Goal: Task Accomplishment & Management: Manage account settings

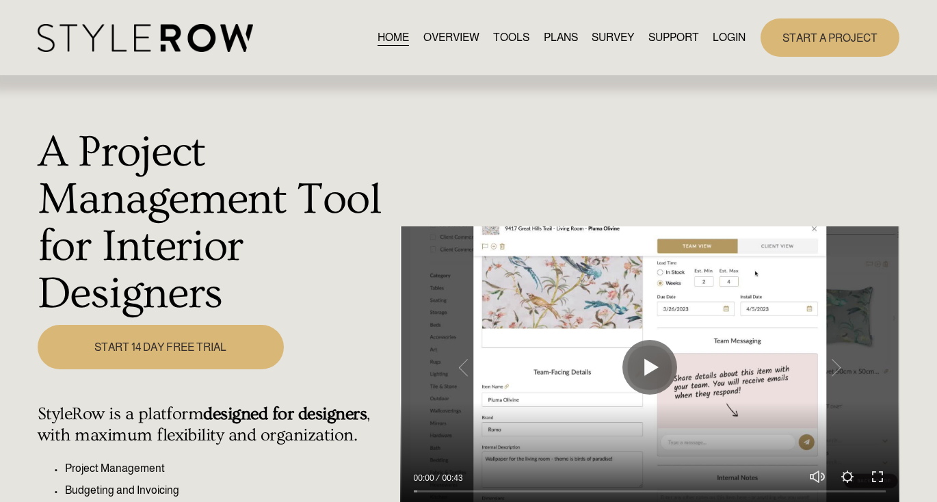
click at [727, 39] on link "LOGIN" at bounding box center [729, 37] width 33 height 18
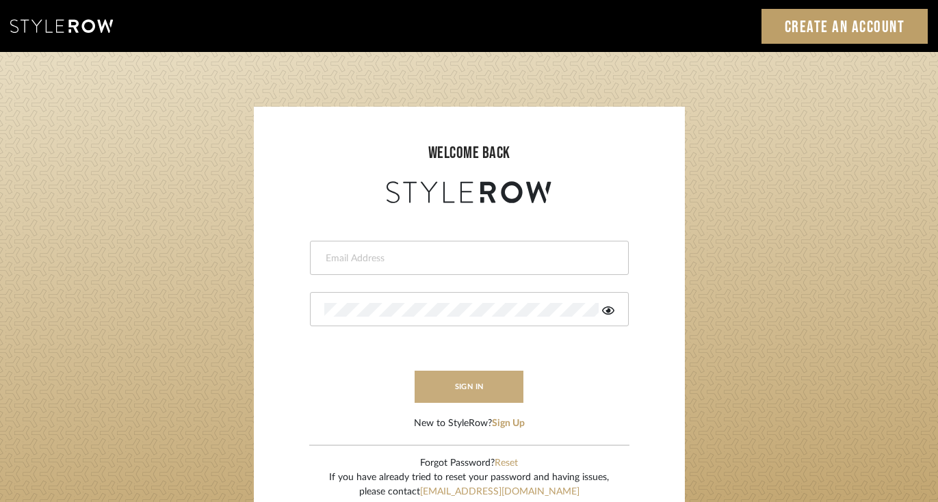
type input "[PERSON_NAME][EMAIL_ADDRESS][DOMAIN_NAME]"
click at [468, 382] on button "sign in" at bounding box center [469, 387] width 109 height 32
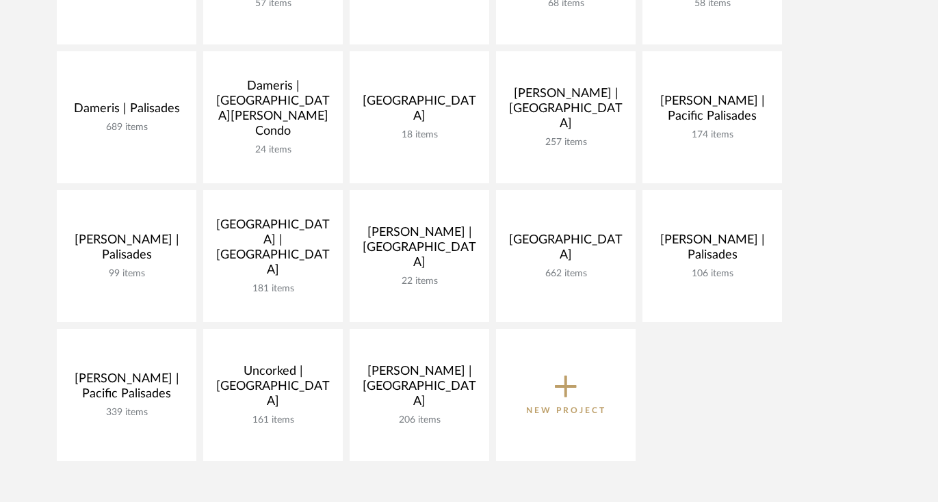
scroll to position [346, 0]
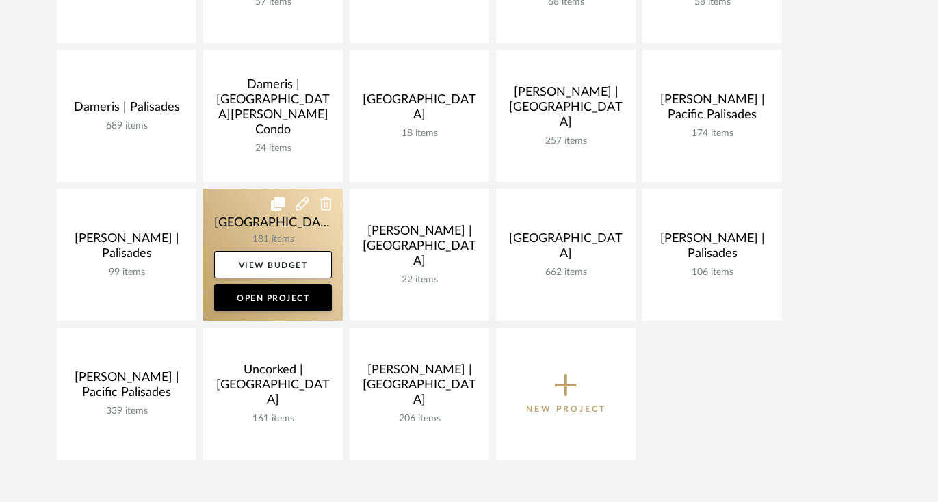
click at [222, 231] on link at bounding box center [273, 255] width 140 height 132
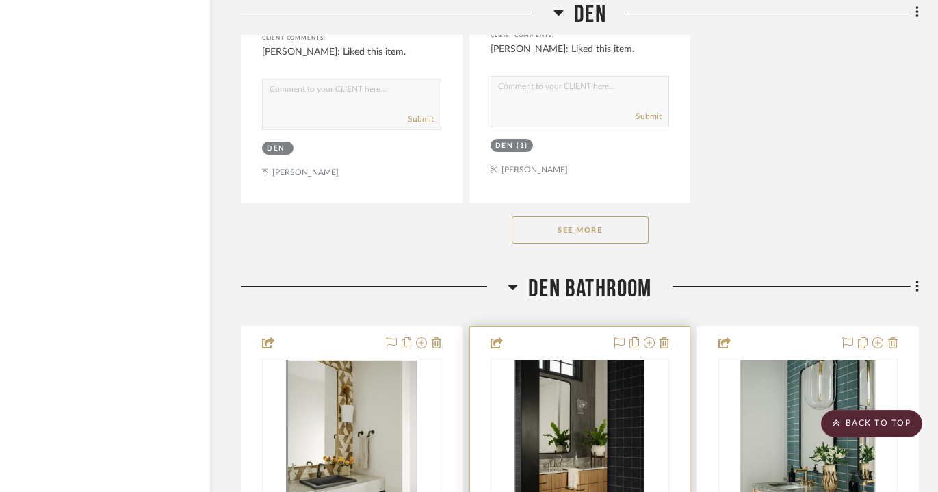
scroll to position [15170, 47]
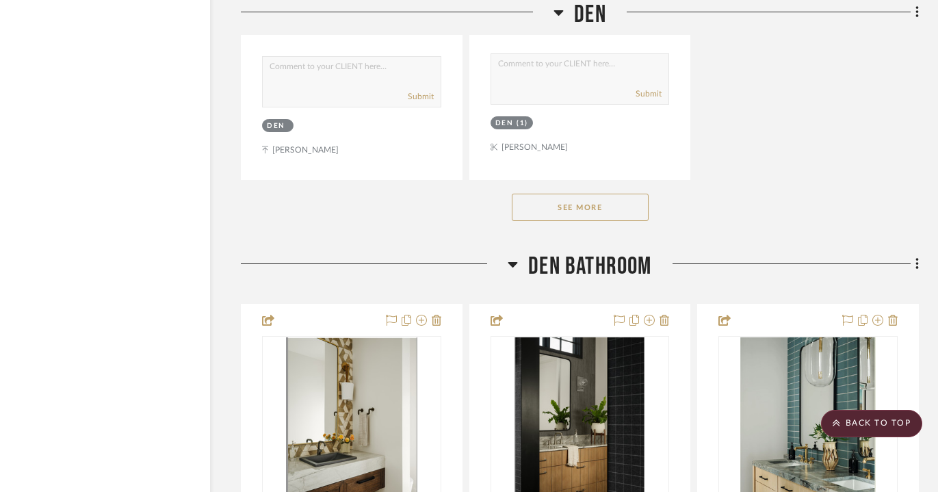
click at [607, 194] on button "See More" at bounding box center [580, 207] width 137 height 27
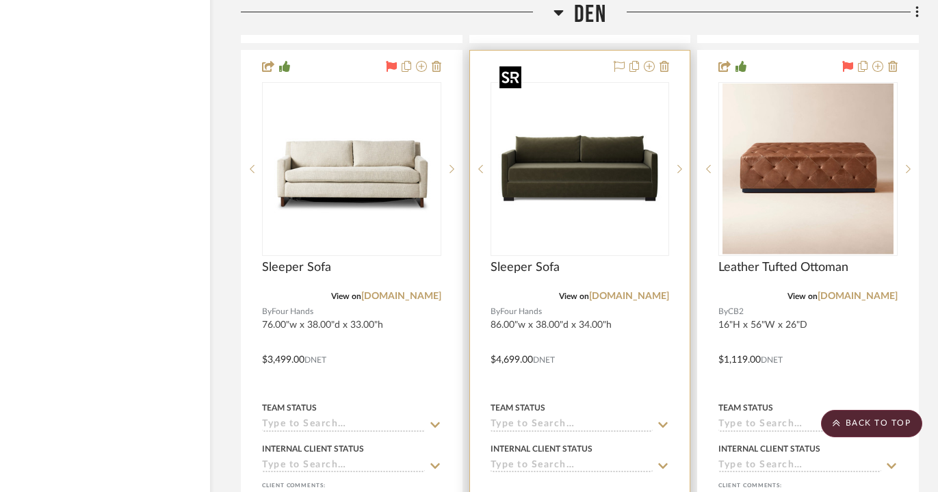
scroll to position [15308, 47]
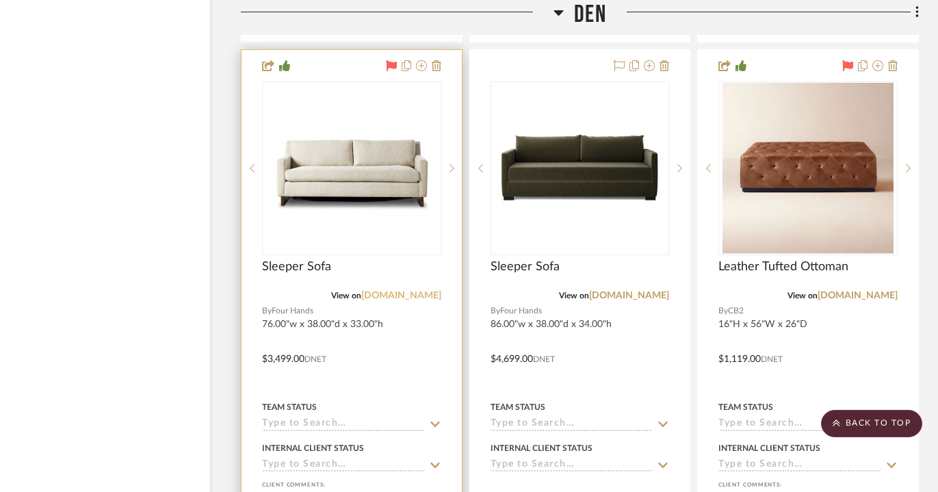
click at [416, 291] on link "[DOMAIN_NAME]" at bounding box center [401, 296] width 80 height 10
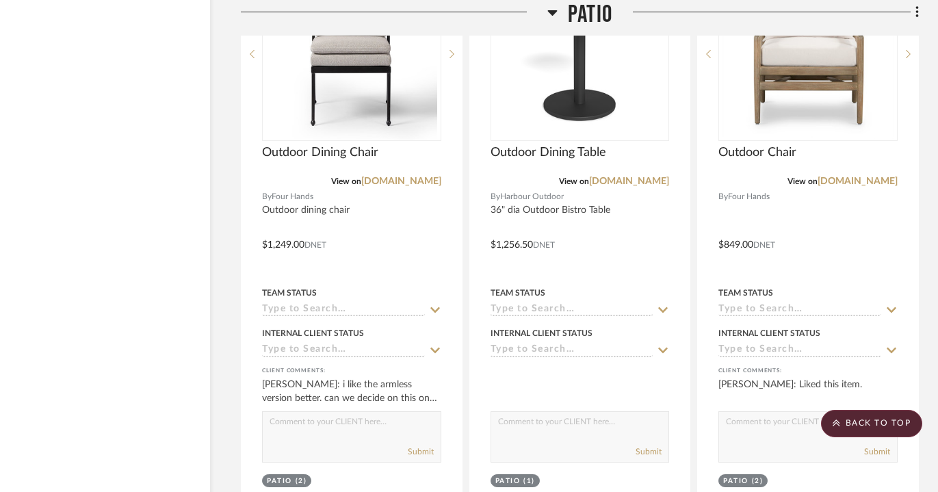
scroll to position [19233, 47]
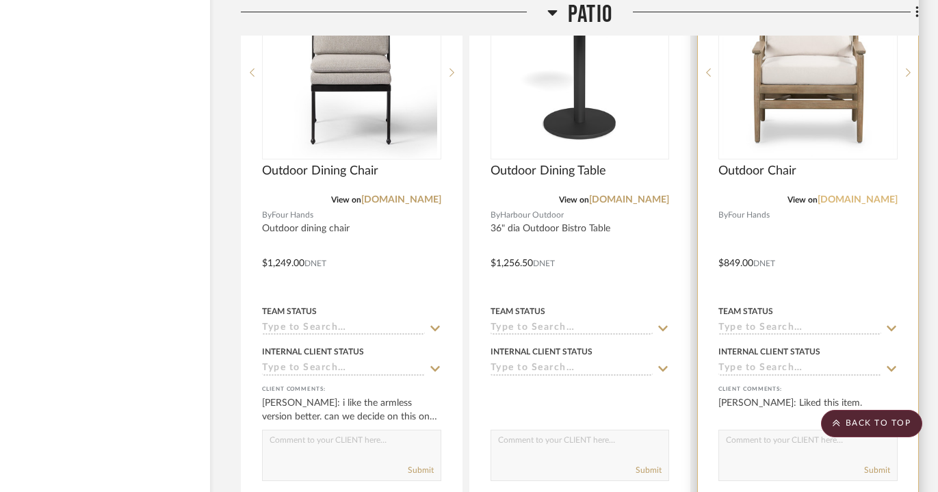
click at [865, 195] on link "[DOMAIN_NAME]" at bounding box center [858, 200] width 80 height 10
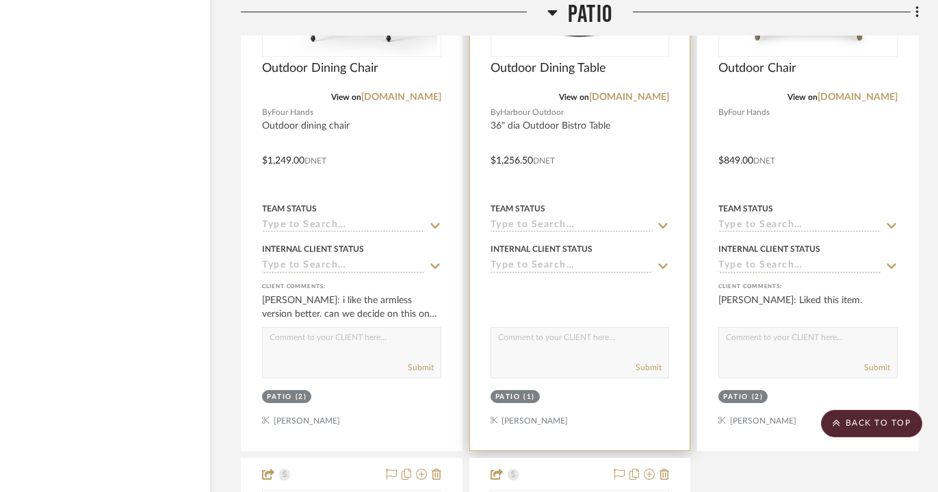
scroll to position [19661, 47]
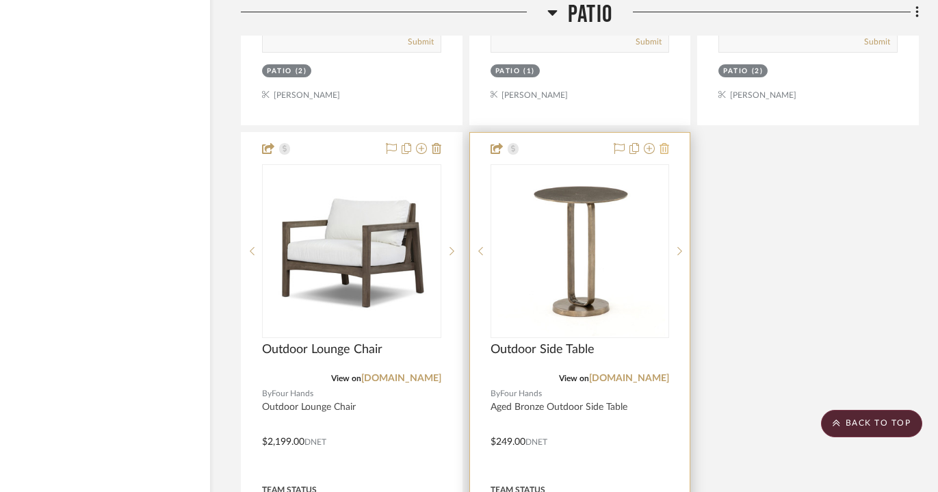
click at [665, 143] on icon at bounding box center [665, 148] width 10 height 11
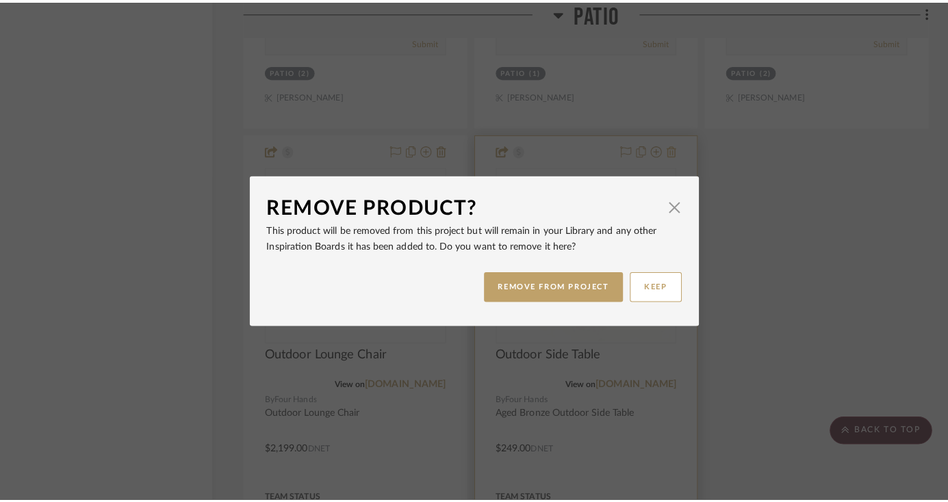
scroll to position [0, 0]
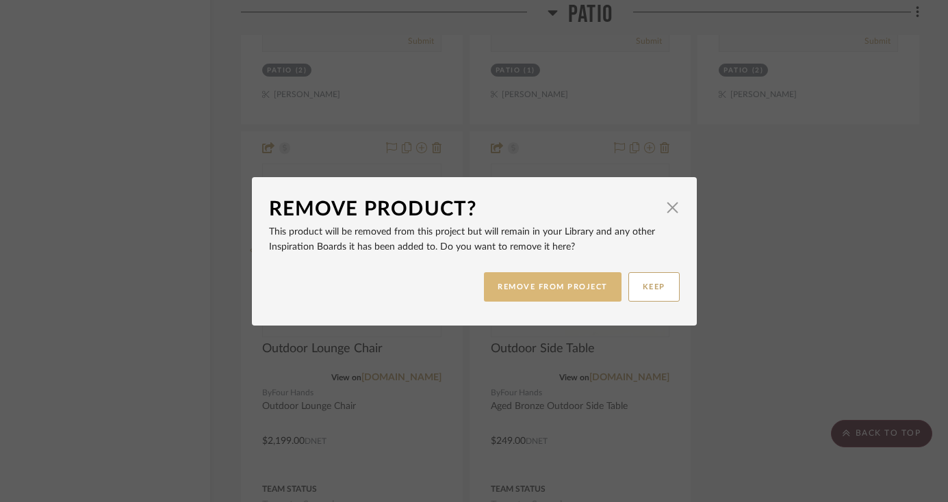
click at [564, 278] on button "REMOVE FROM PROJECT" at bounding box center [553, 286] width 138 height 29
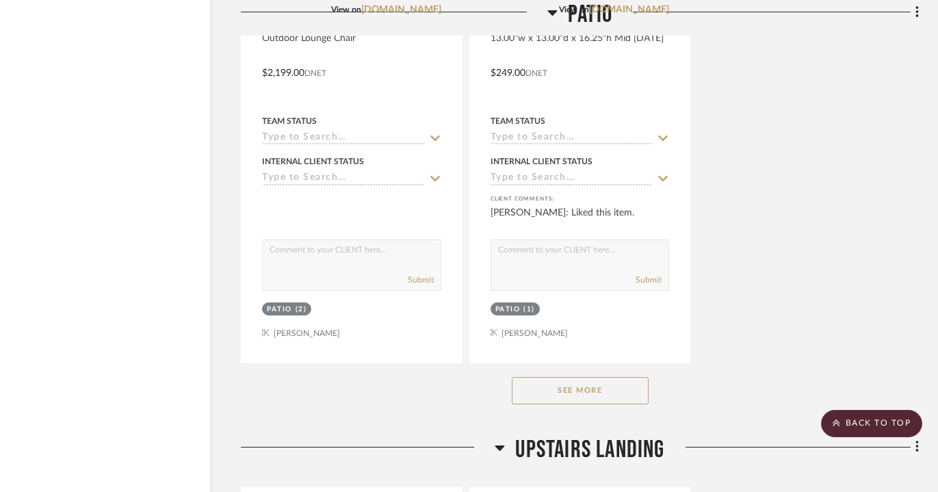
scroll to position [20033, 47]
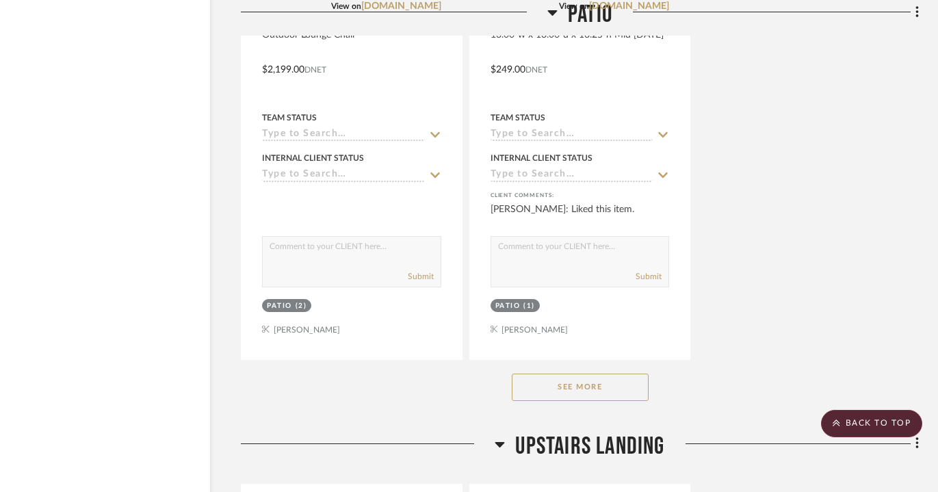
click at [577, 374] on button "See More" at bounding box center [580, 387] width 137 height 27
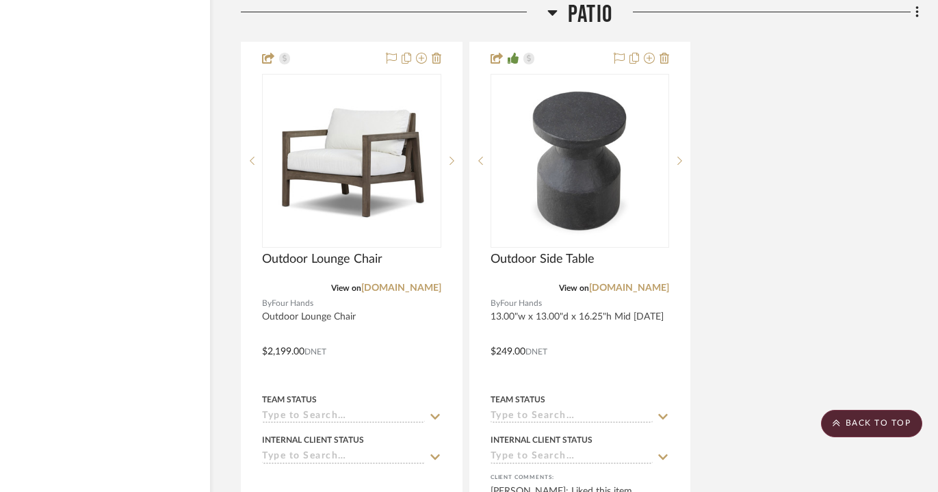
scroll to position [19685, 47]
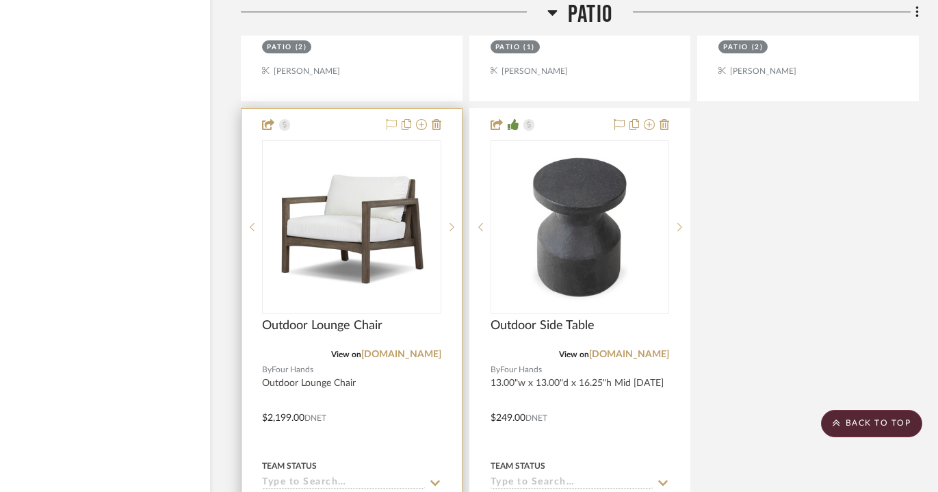
click at [390, 119] on icon at bounding box center [391, 124] width 11 height 11
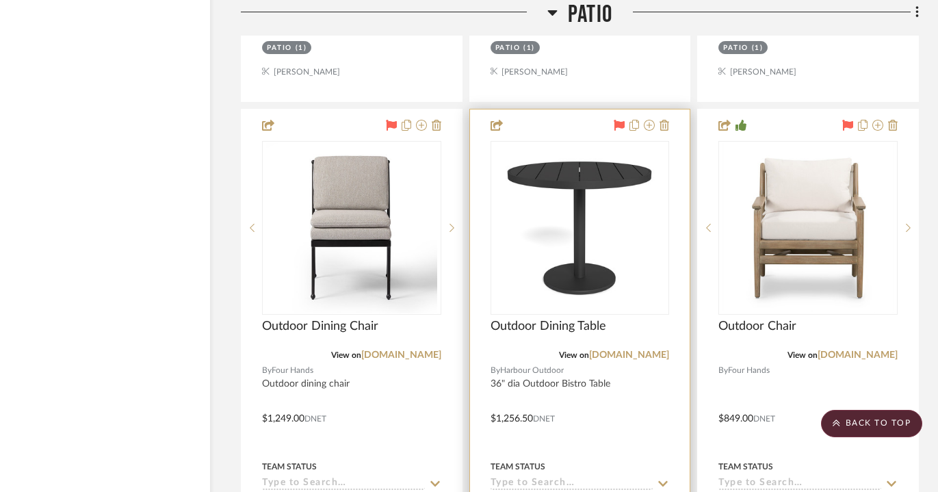
scroll to position [19078, 46]
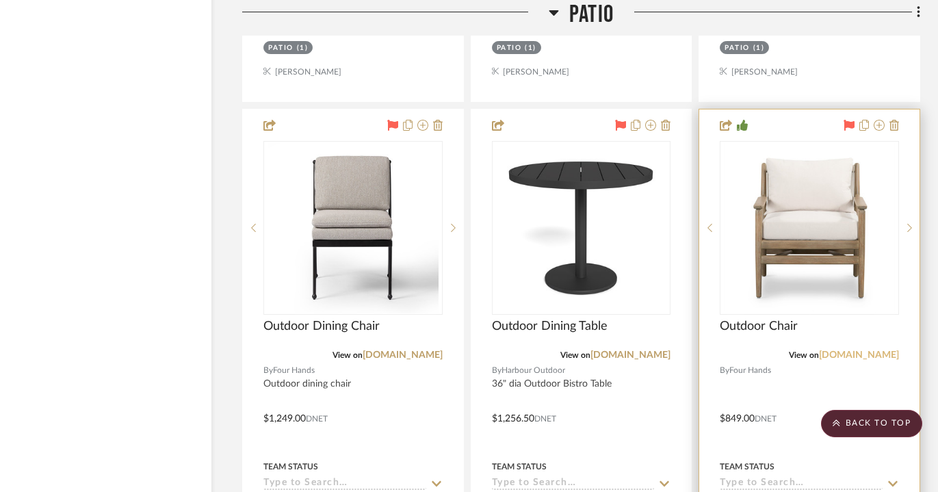
click at [861, 350] on link "[DOMAIN_NAME]" at bounding box center [859, 355] width 80 height 10
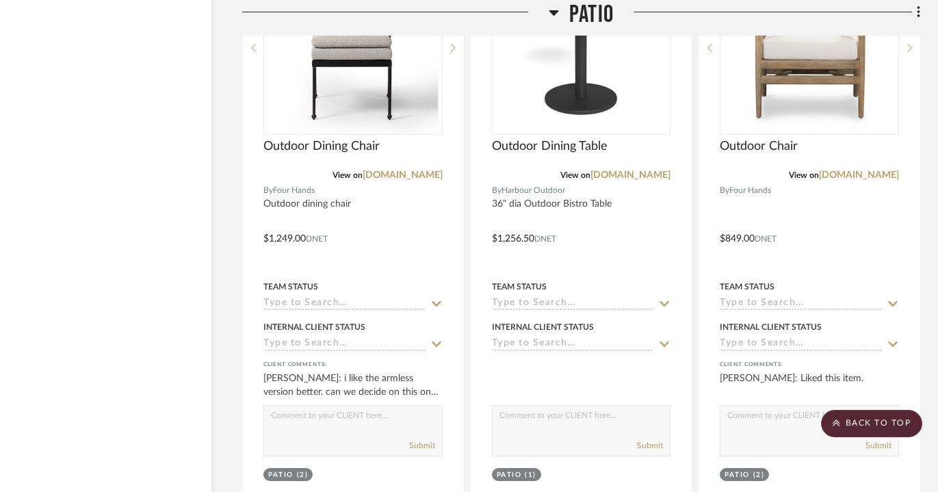
scroll to position [19080, 46]
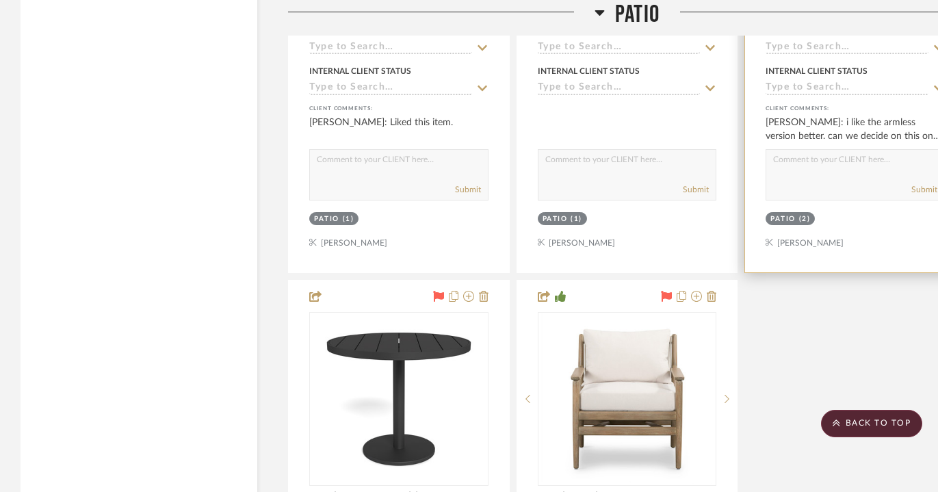
scroll to position [17100, 0]
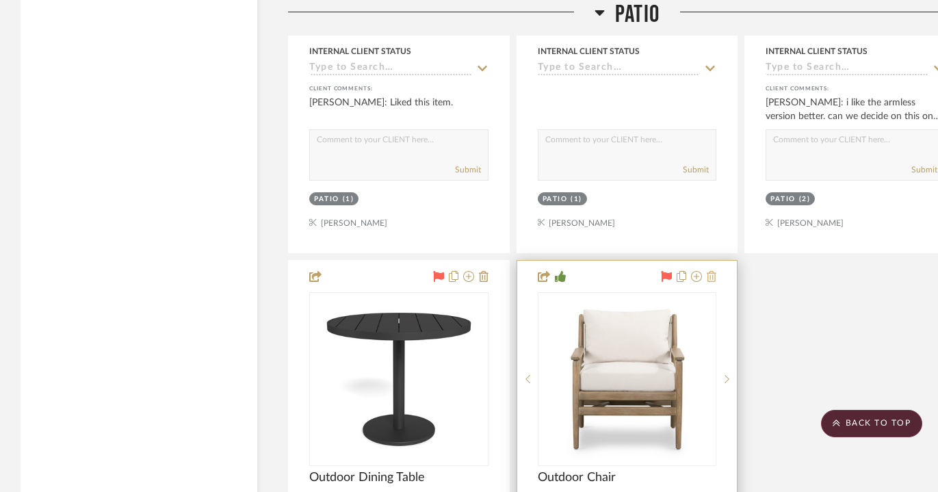
click at [715, 271] on icon at bounding box center [712, 276] width 10 height 11
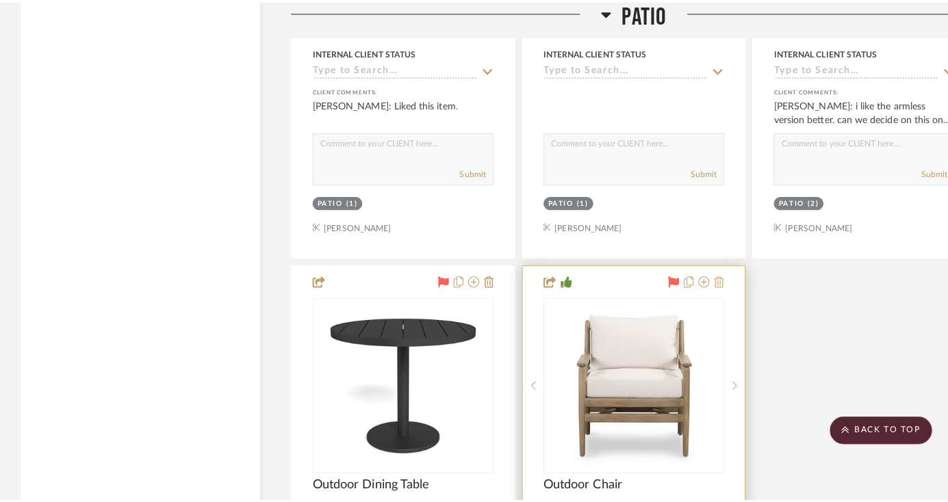
scroll to position [0, 0]
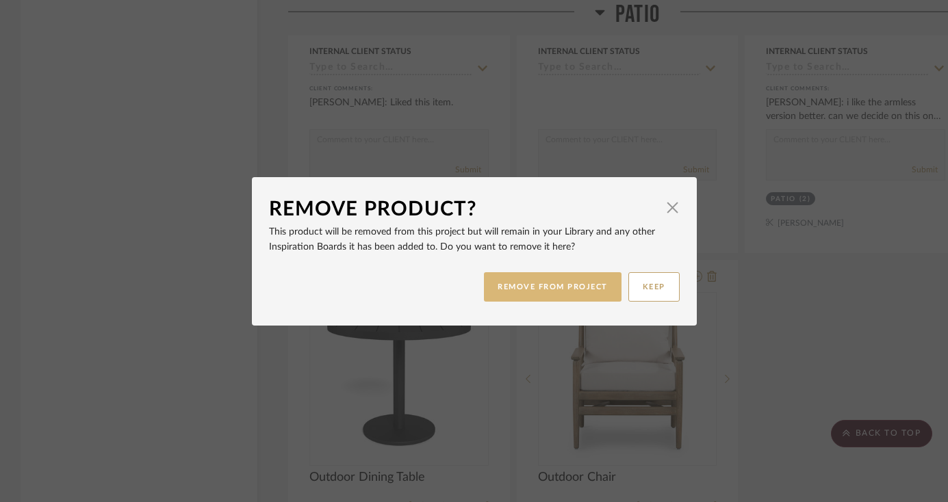
click at [573, 282] on button "REMOVE FROM PROJECT" at bounding box center [553, 286] width 138 height 29
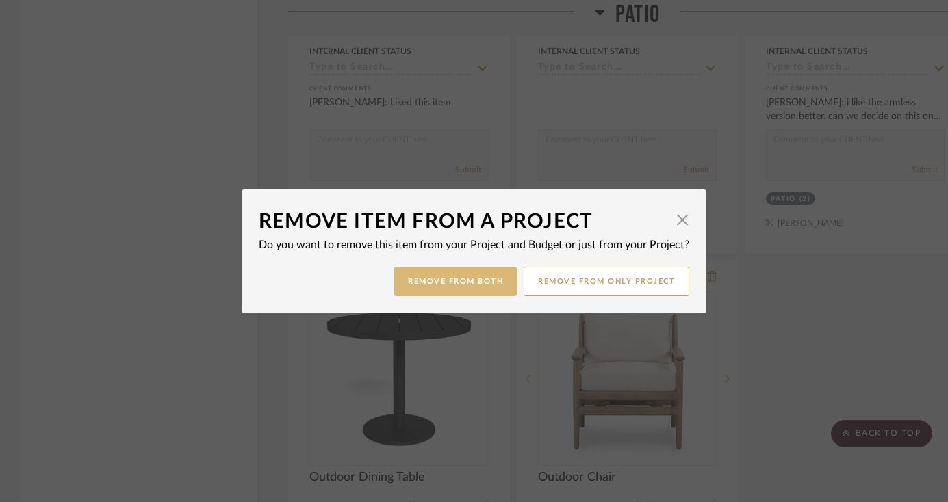
click at [492, 286] on button "Remove from Both" at bounding box center [455, 281] width 122 height 29
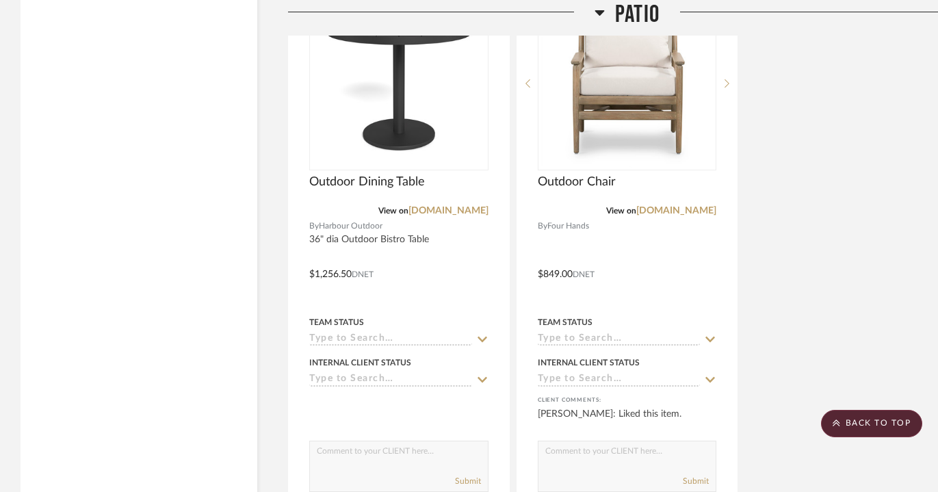
scroll to position [17616, 0]
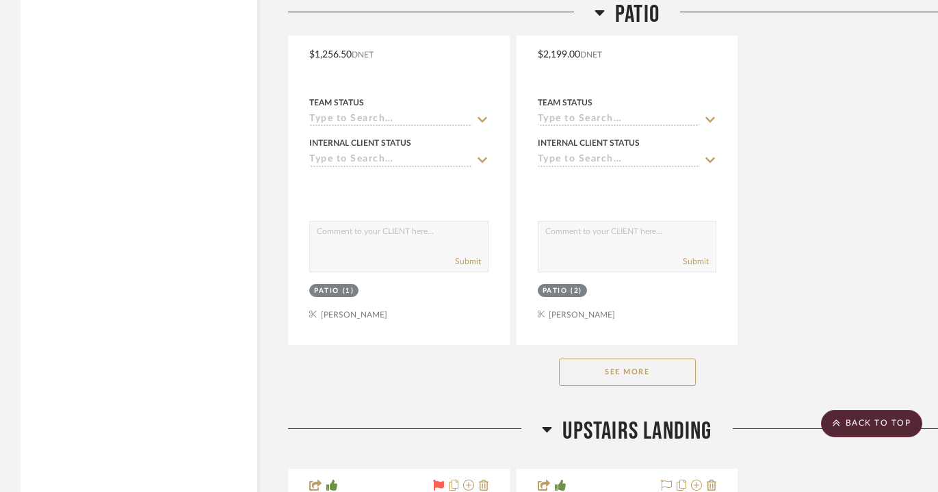
click at [623, 359] on button "See More" at bounding box center [627, 372] width 137 height 27
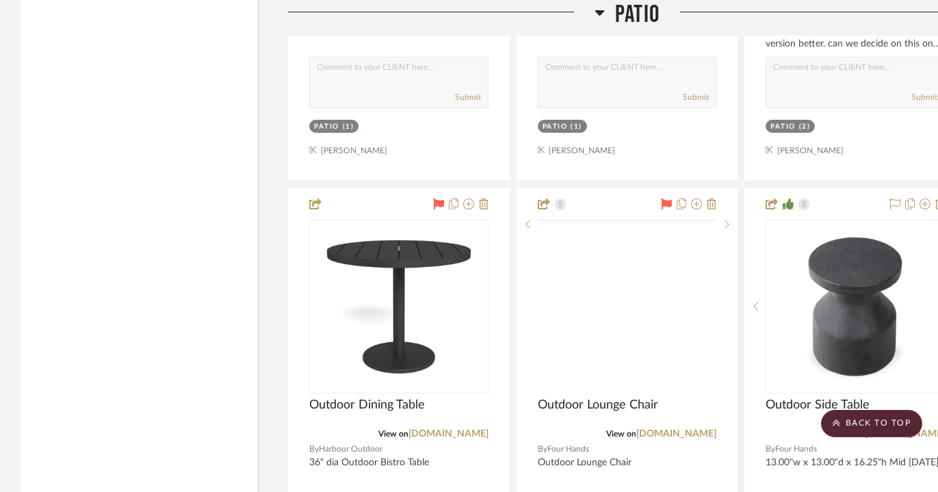
scroll to position [17122, 0]
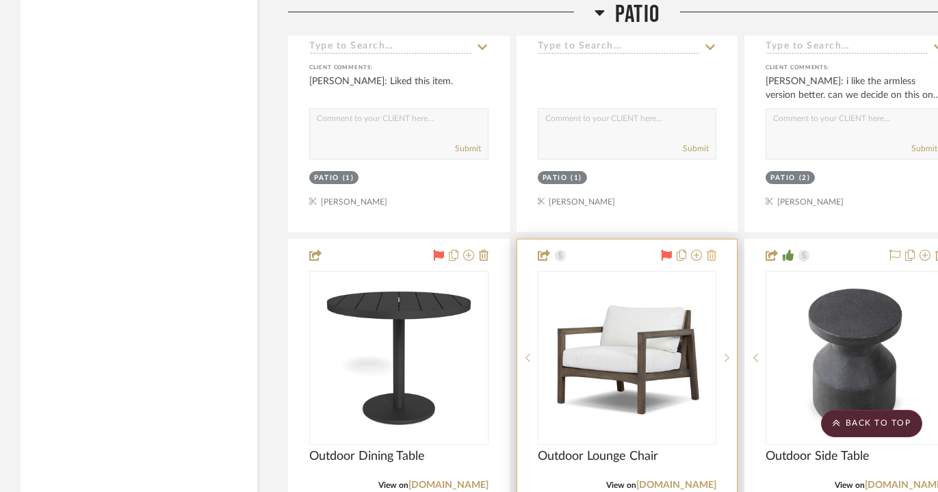
click at [715, 250] on icon at bounding box center [712, 255] width 10 height 11
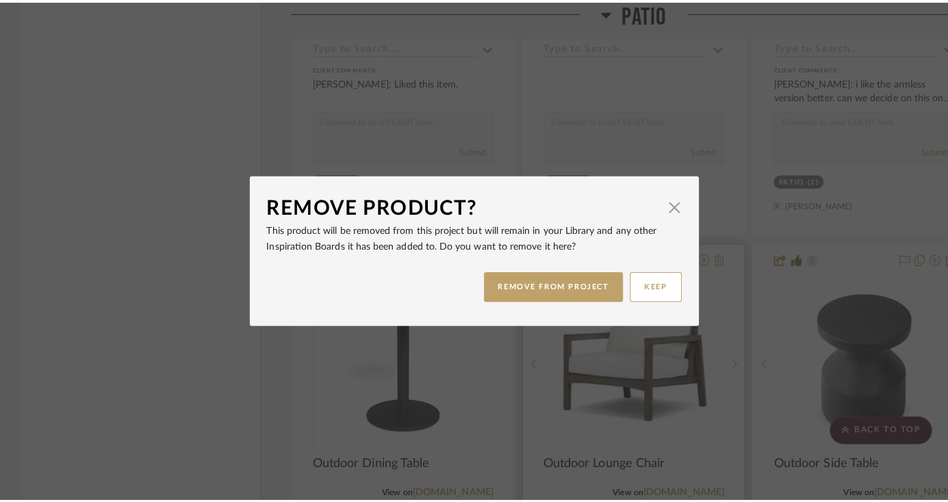
scroll to position [0, 0]
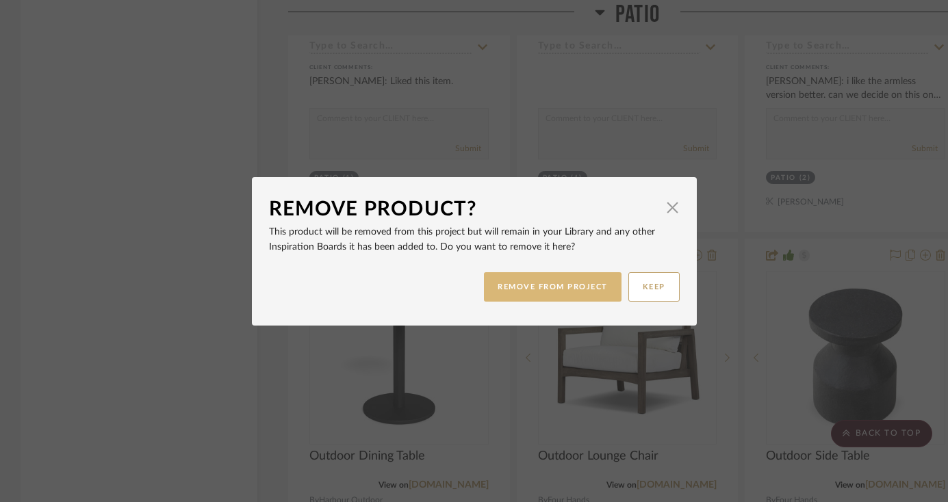
click at [541, 286] on button "REMOVE FROM PROJECT" at bounding box center [553, 286] width 138 height 29
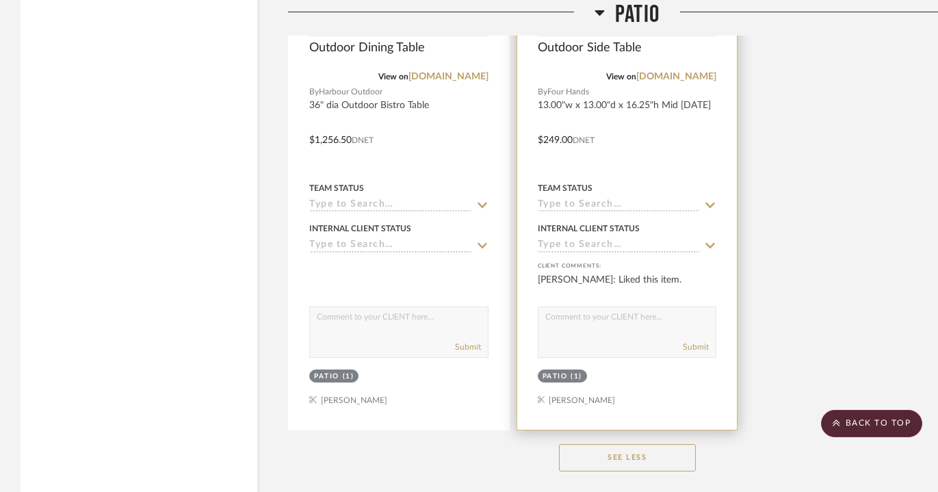
scroll to position [17590, 0]
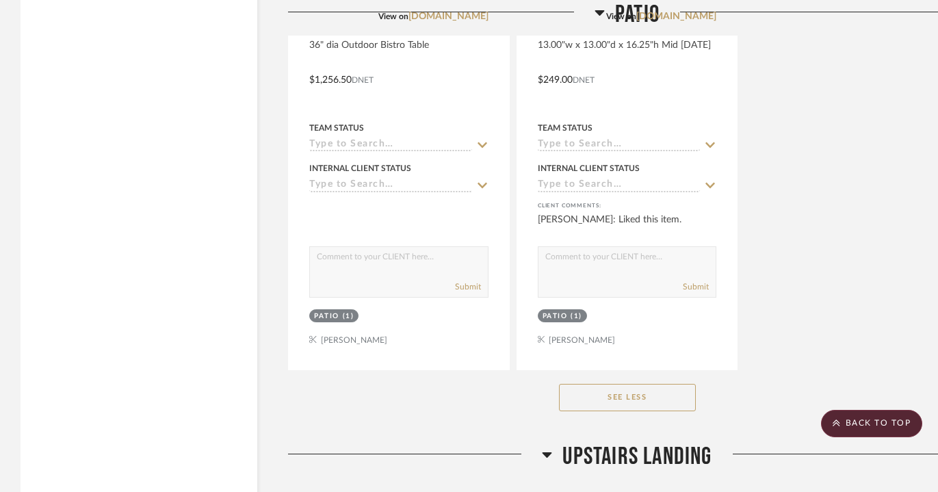
click at [647, 384] on button "See Less" at bounding box center [627, 397] width 137 height 27
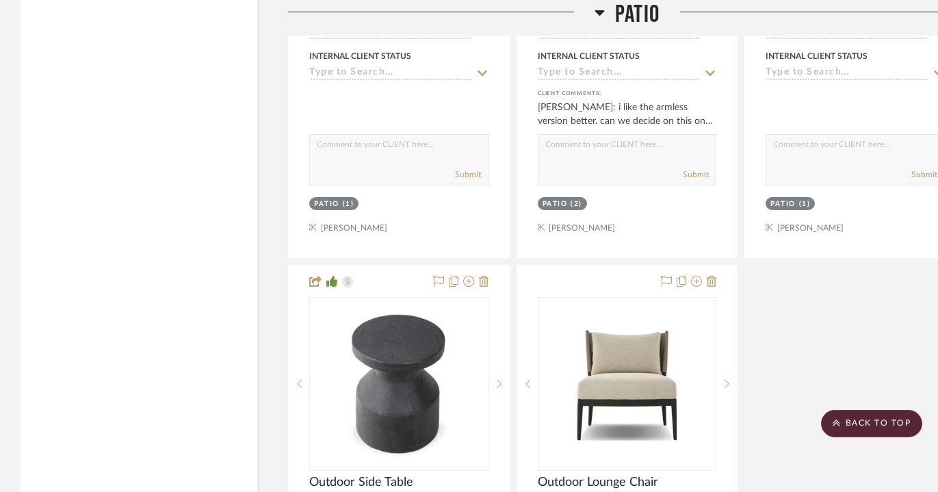
scroll to position [16717, 0]
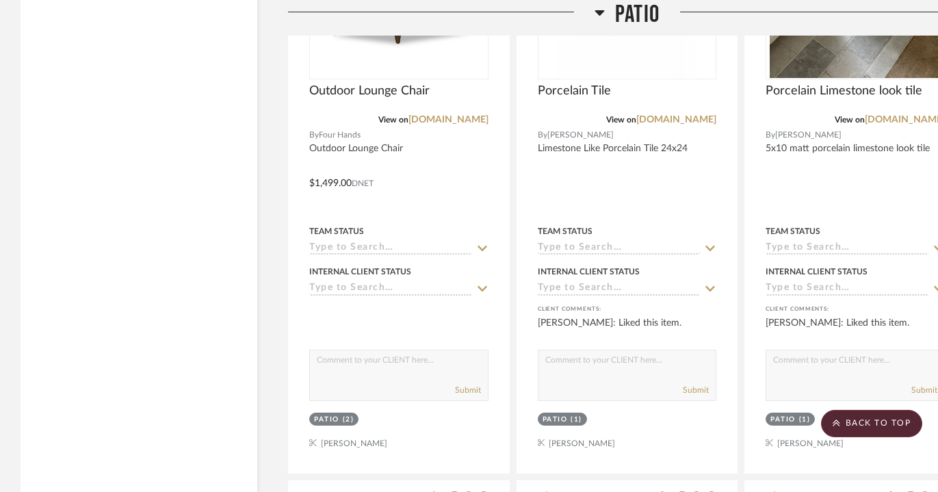
scroll to position [16537, 0]
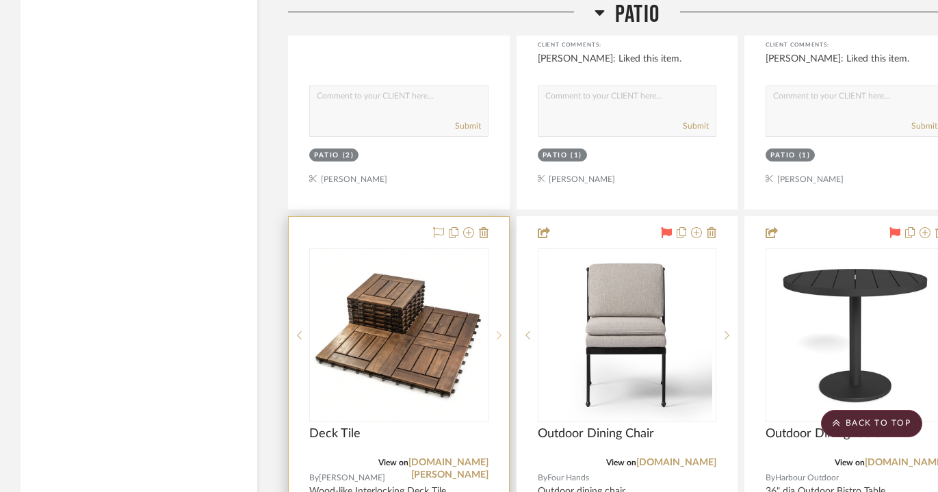
click at [497, 296] on div at bounding box center [499, 335] width 21 height 174
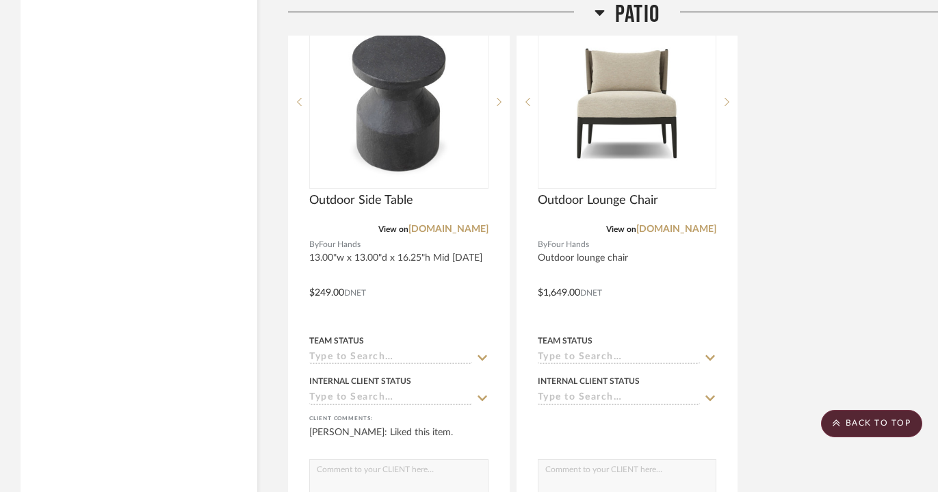
scroll to position [17803, 0]
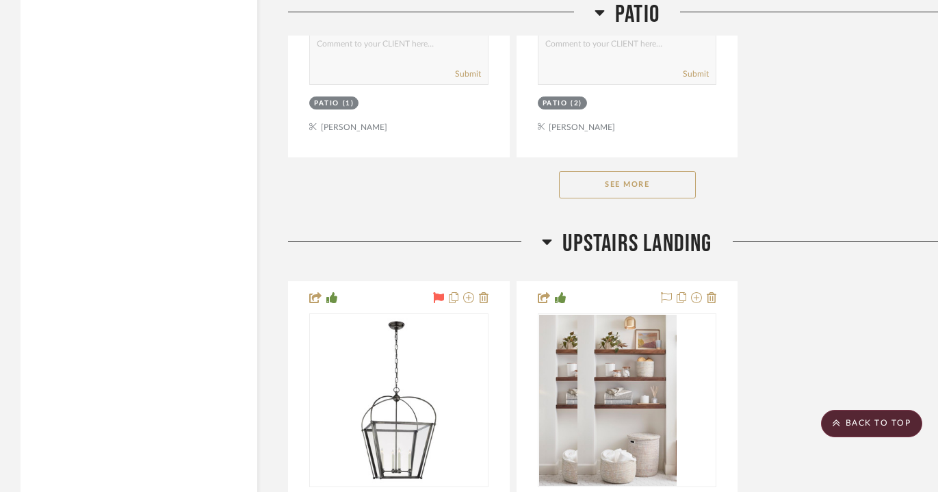
click at [640, 171] on button "See More" at bounding box center [627, 184] width 137 height 27
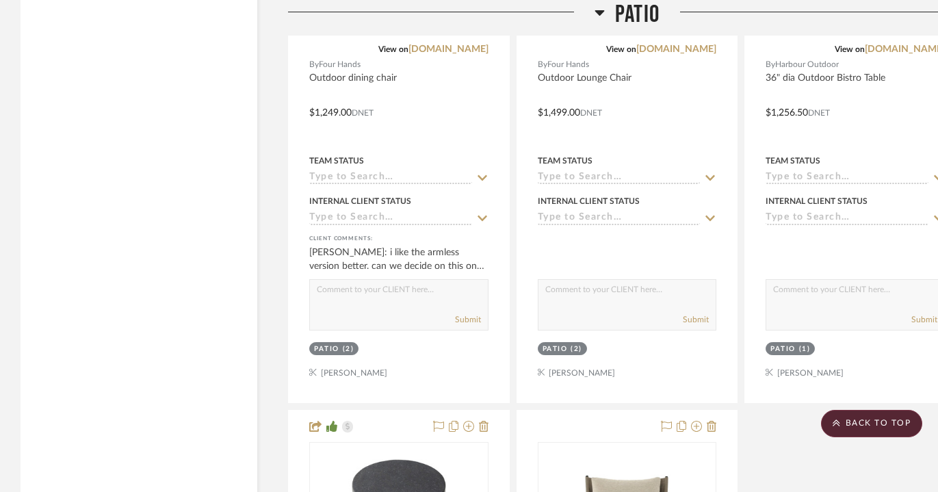
scroll to position [17075, 0]
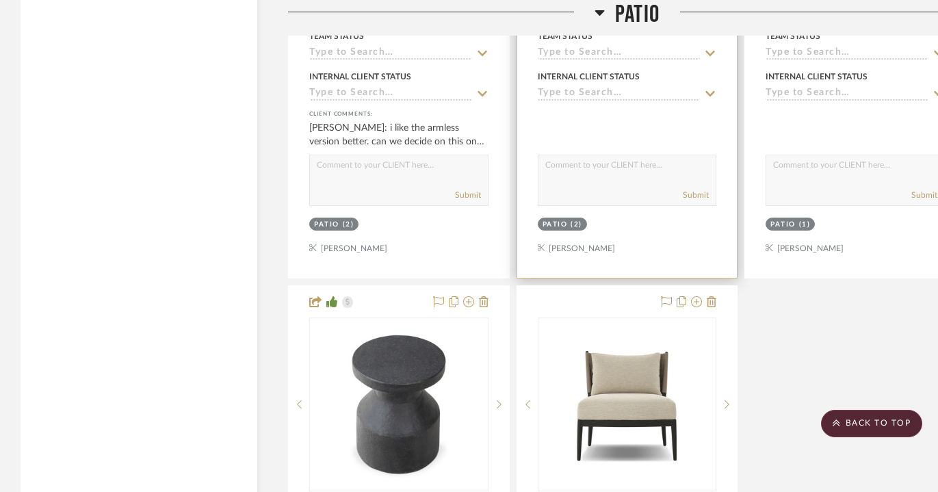
drag, startPoint x: 650, startPoint y: 231, endPoint x: 678, endPoint y: 348, distance: 120.3
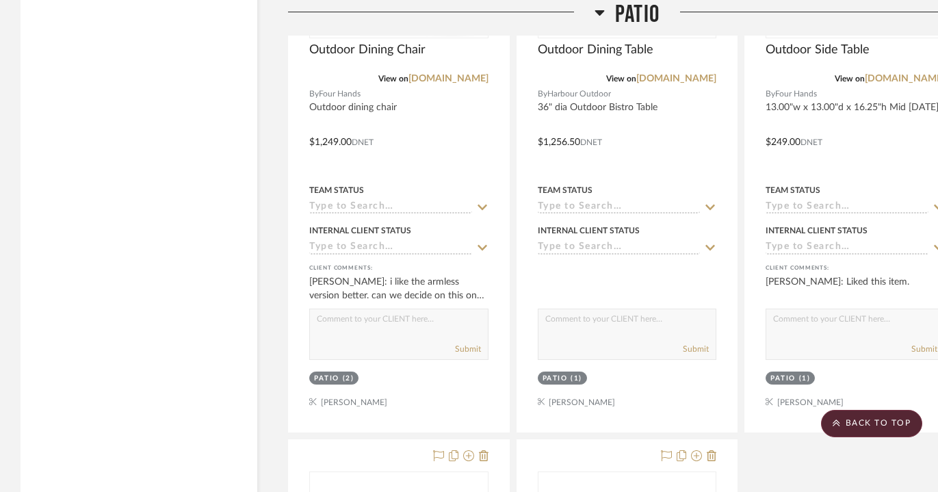
scroll to position [17148, 0]
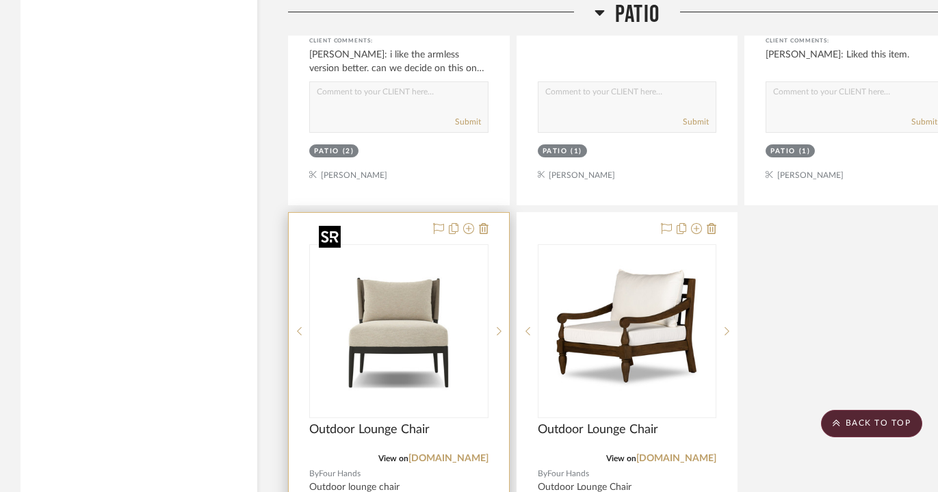
click at [387, 270] on img "0" at bounding box center [398, 331] width 171 height 171
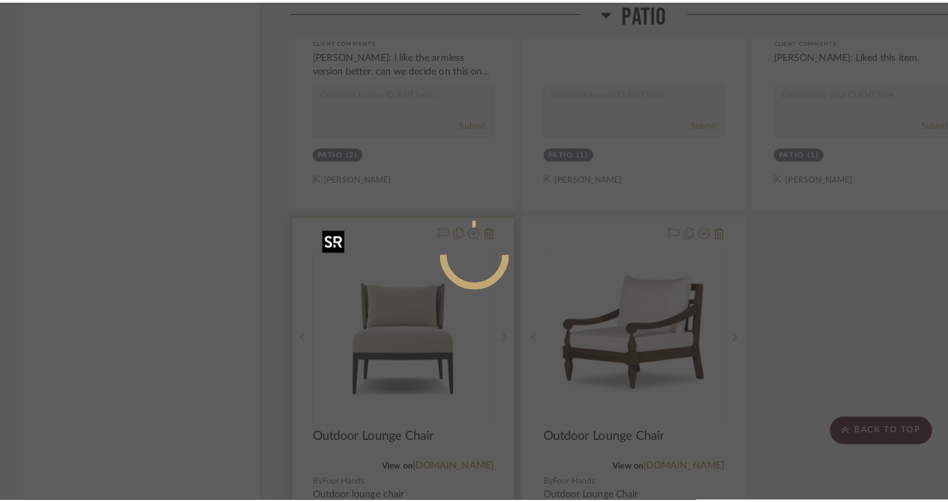
scroll to position [0, 0]
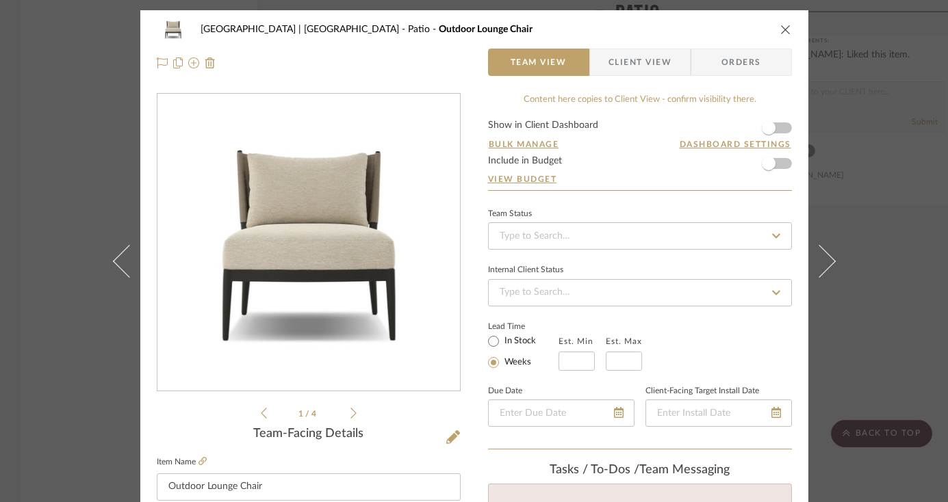
click at [640, 60] on span "Client View" at bounding box center [639, 62] width 63 height 27
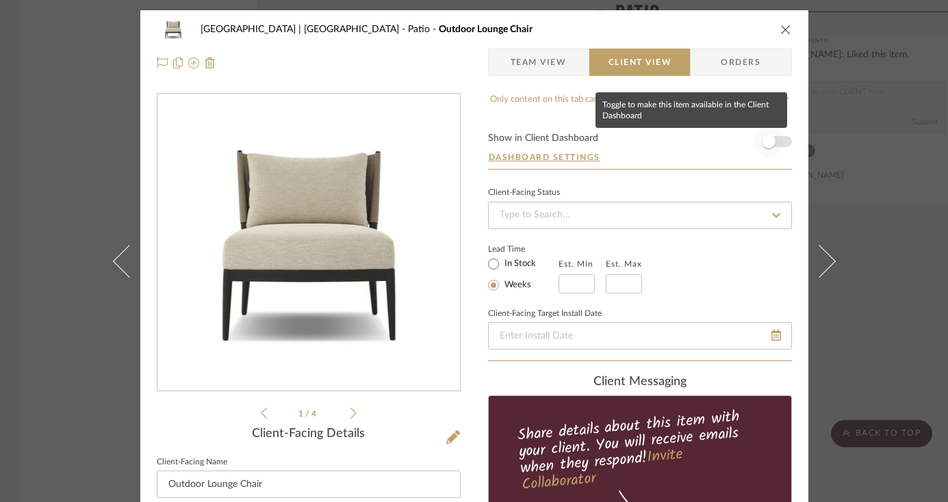
click at [769, 140] on span "button" at bounding box center [768, 142] width 14 height 14
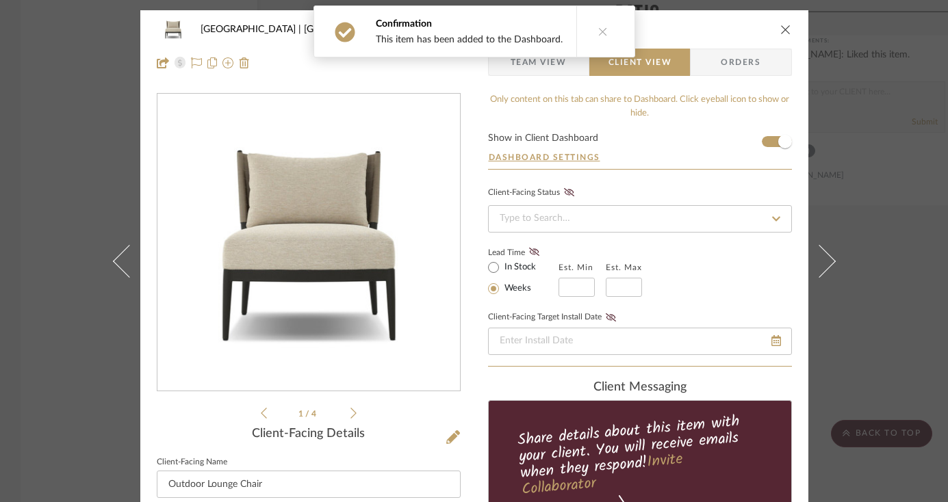
click at [780, 25] on icon "close" at bounding box center [785, 29] width 11 height 11
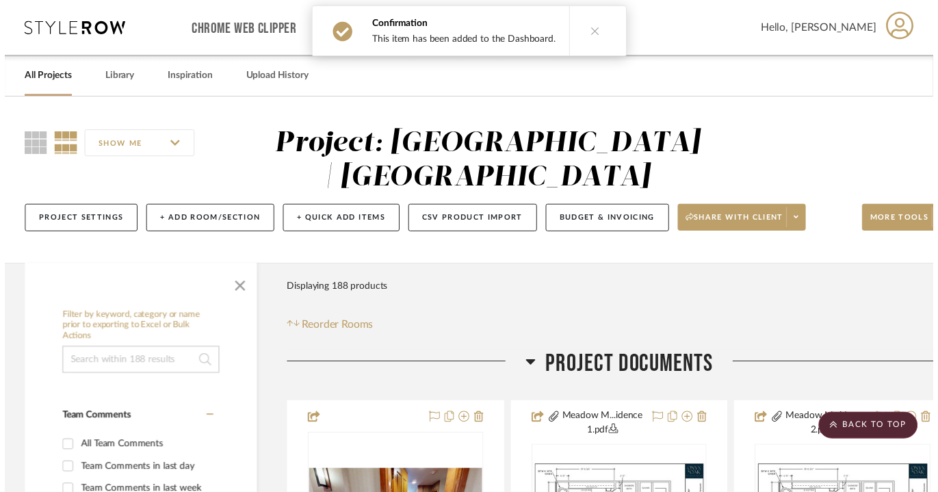
scroll to position [17148, 0]
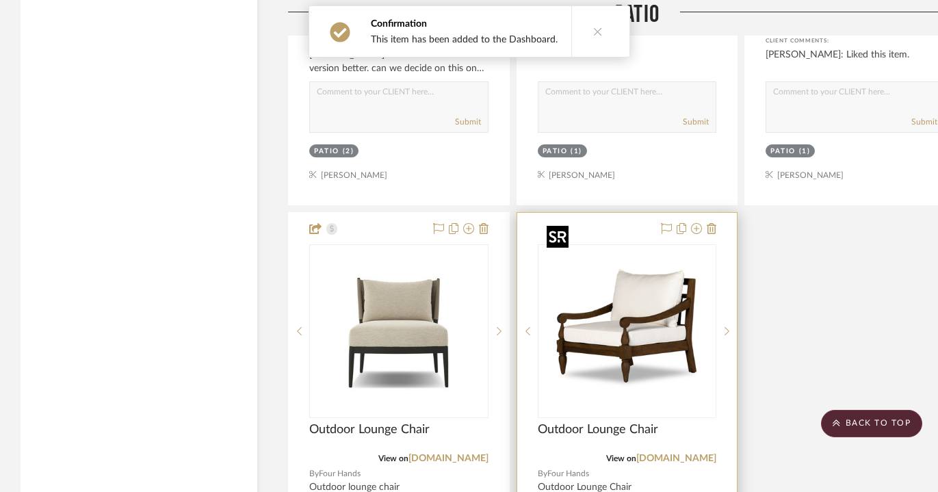
click at [625, 279] on img "0" at bounding box center [626, 331] width 171 height 171
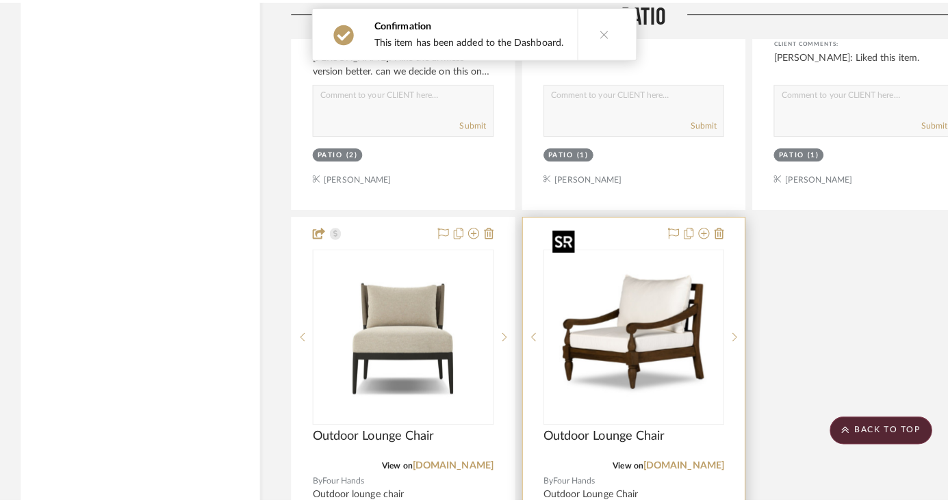
scroll to position [0, 0]
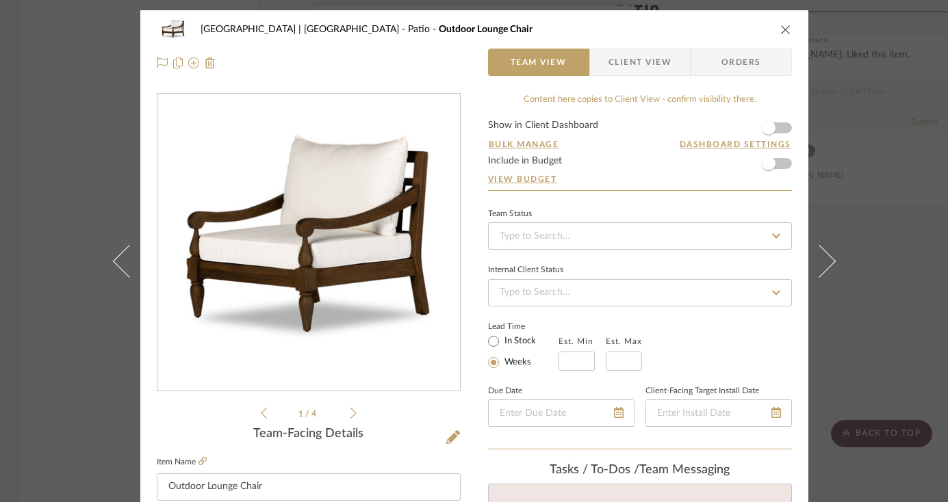
click at [639, 64] on span "Client View" at bounding box center [639, 62] width 63 height 27
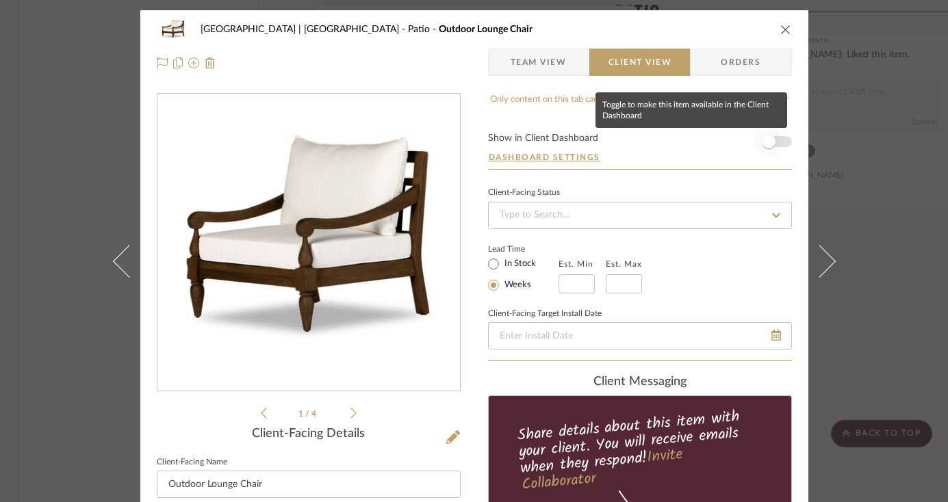
click at [768, 142] on span "button" at bounding box center [768, 142] width 14 height 14
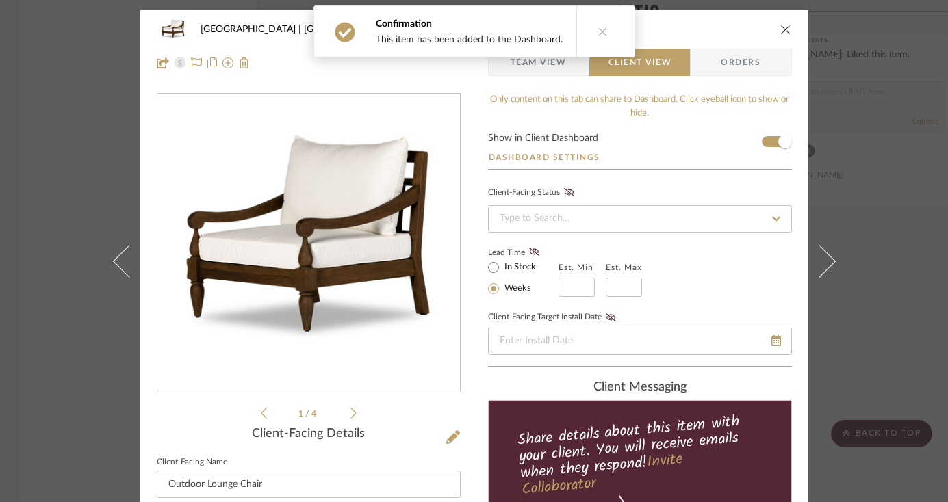
click at [780, 27] on icon "close" at bounding box center [785, 29] width 11 height 11
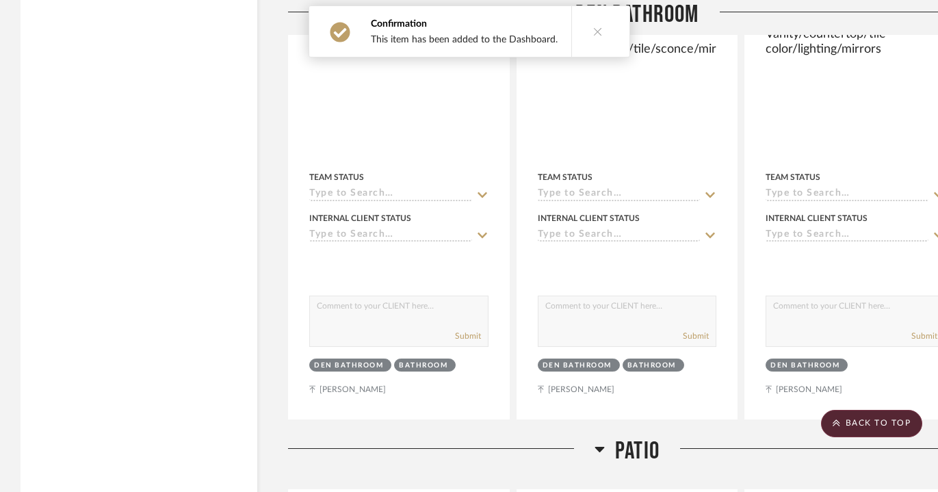
scroll to position [15580, 0]
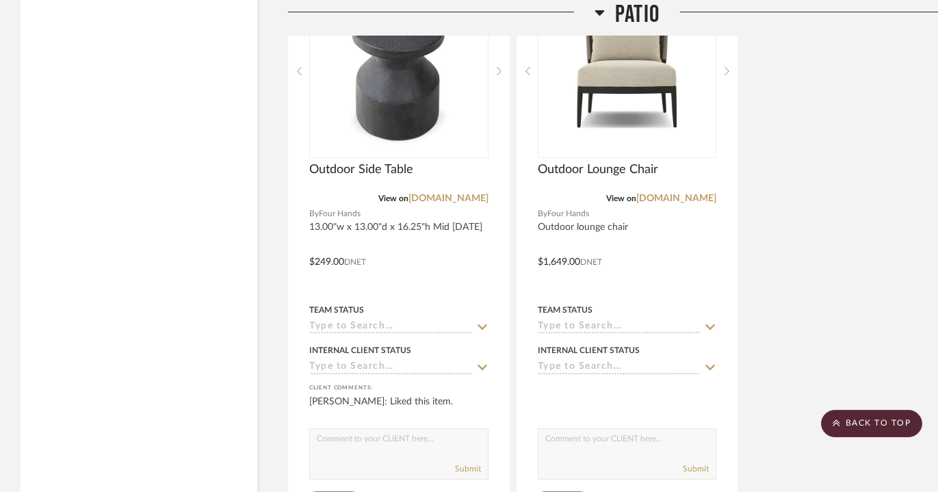
scroll to position [17531, 0]
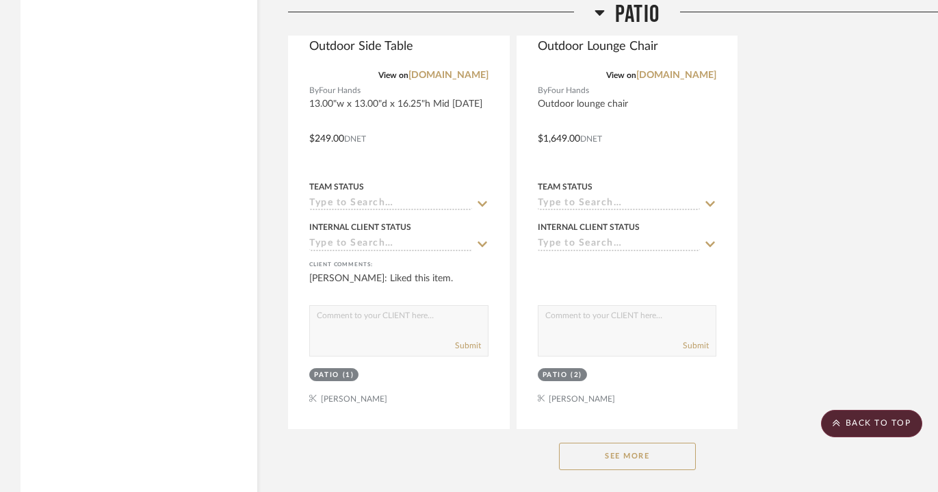
click at [581, 443] on button "See More" at bounding box center [627, 456] width 137 height 27
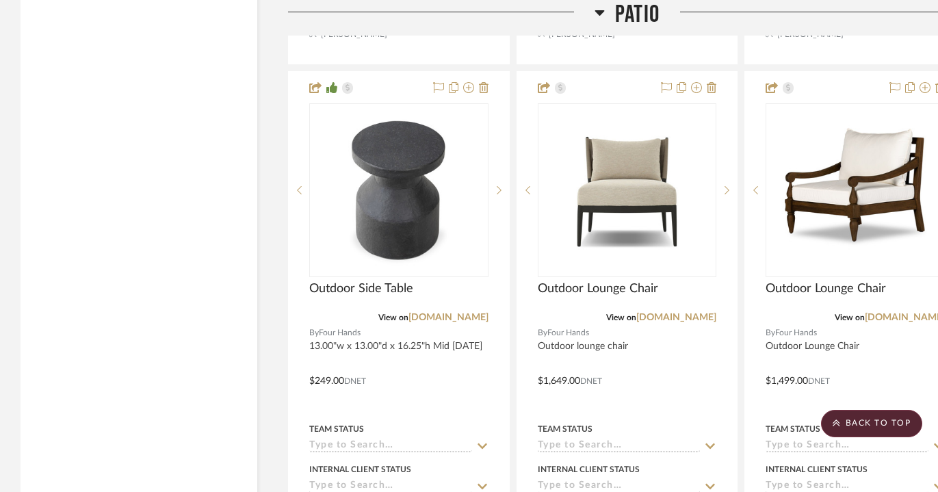
scroll to position [17213, 0]
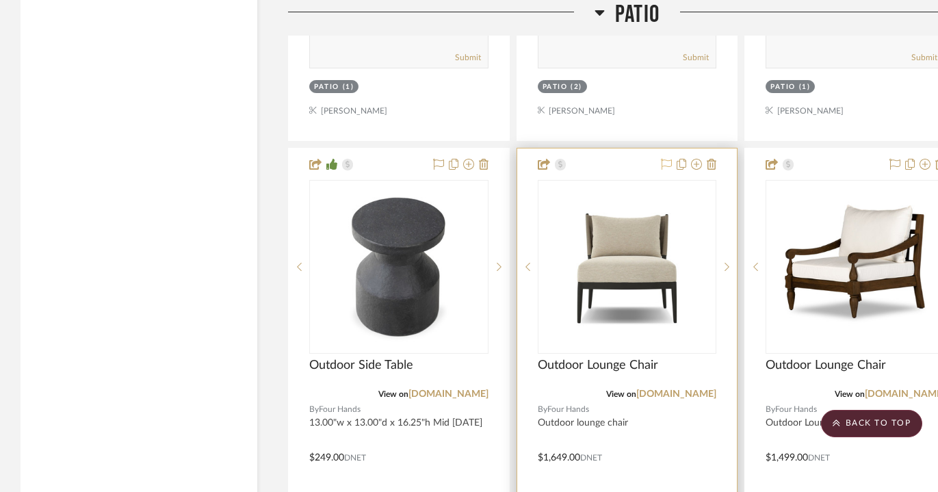
click at [666, 159] on icon at bounding box center [666, 164] width 11 height 11
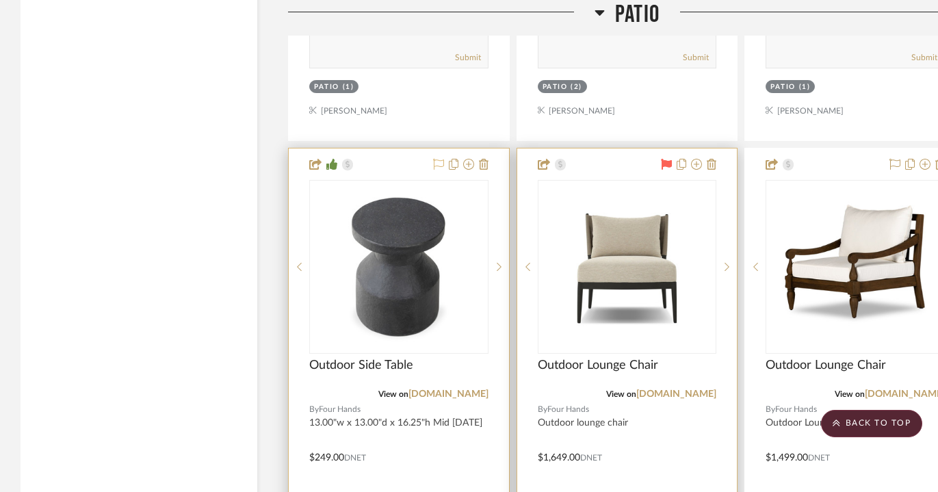
click at [439, 159] on icon at bounding box center [438, 164] width 11 height 11
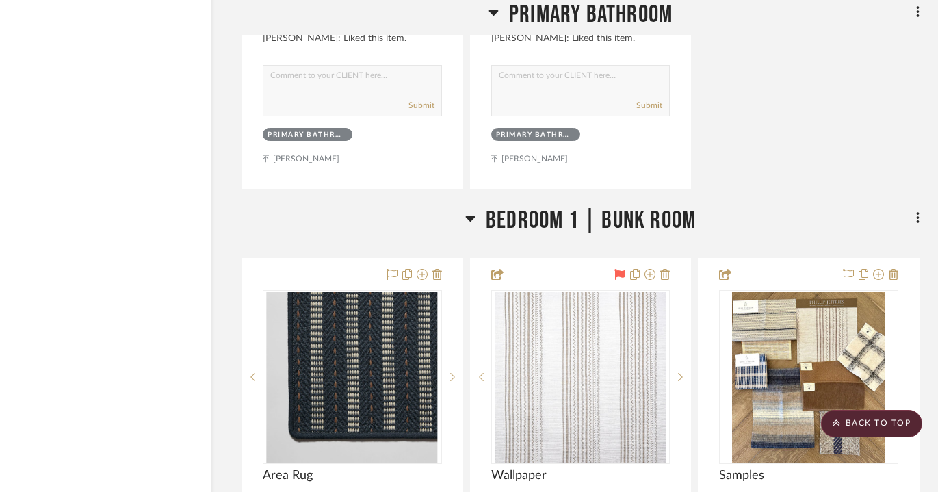
scroll to position [21109, 47]
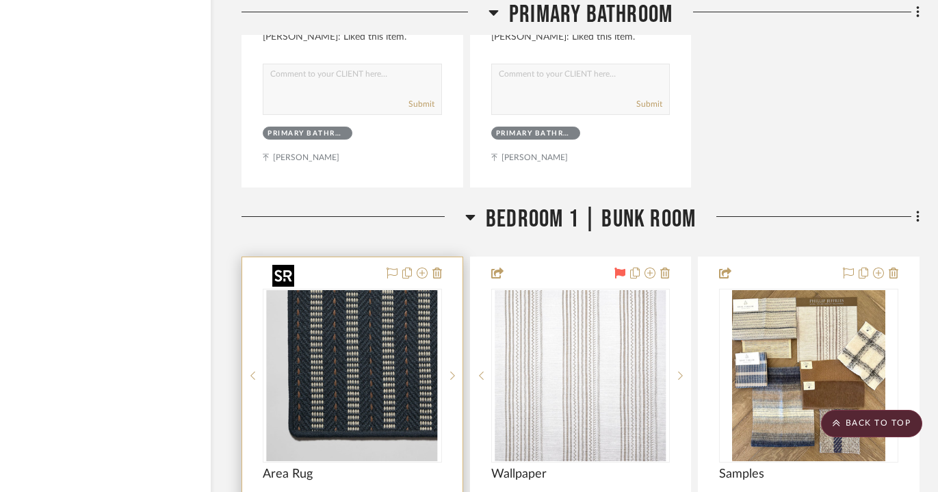
click at [383, 352] on img "0" at bounding box center [352, 375] width 171 height 171
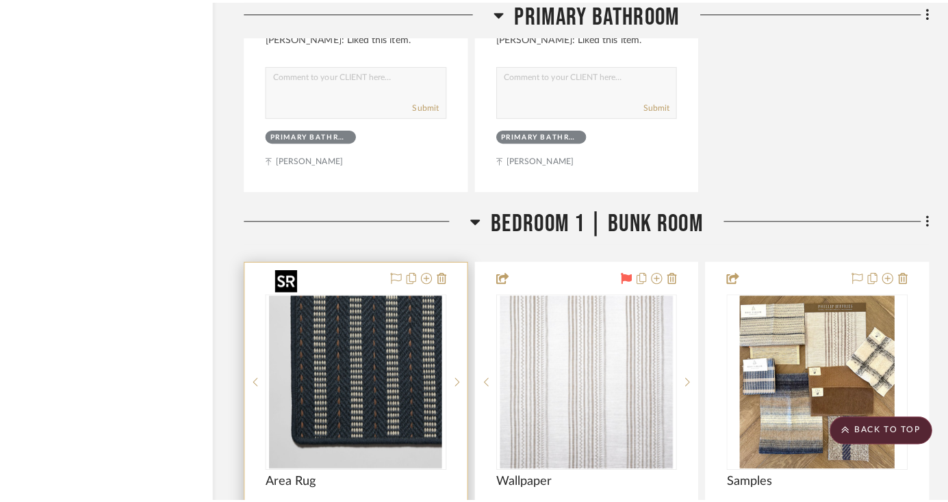
scroll to position [0, 0]
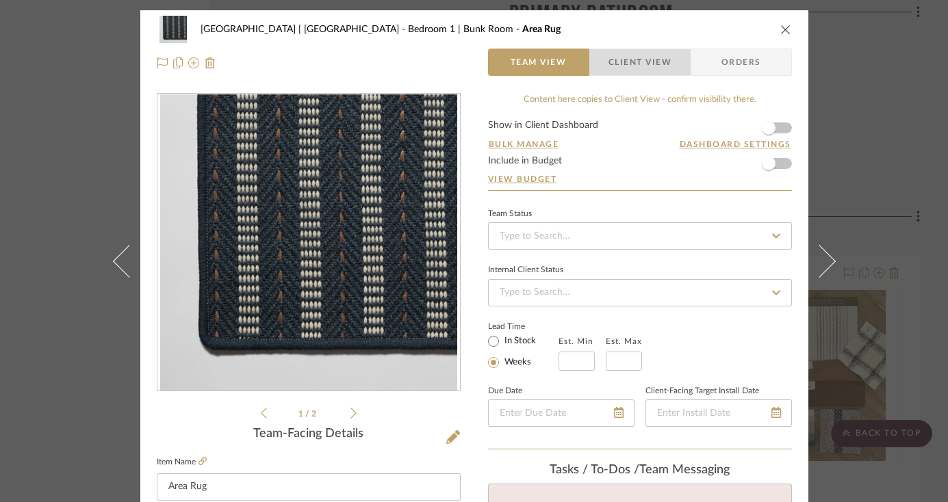
click at [655, 61] on span "Client View" at bounding box center [639, 62] width 63 height 27
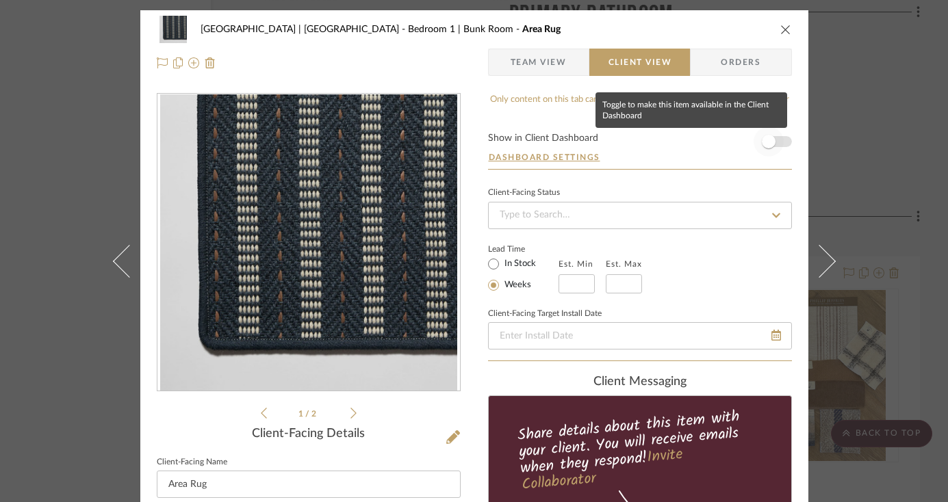
click at [765, 143] on span "button" at bounding box center [768, 142] width 14 height 14
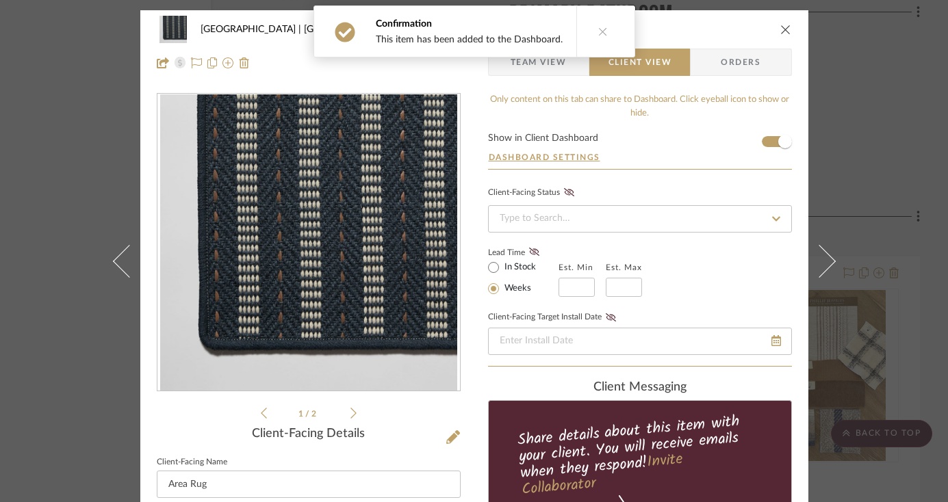
click at [782, 28] on icon "close" at bounding box center [785, 29] width 11 height 11
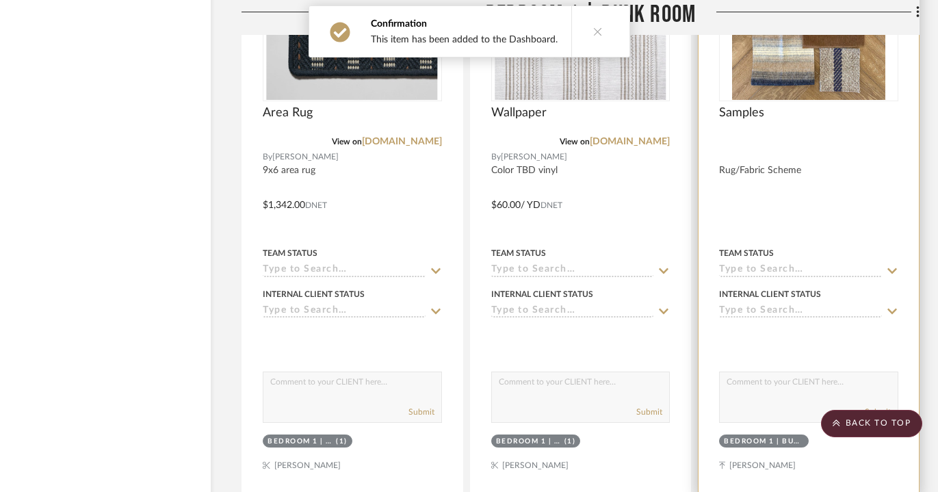
scroll to position [21673, 47]
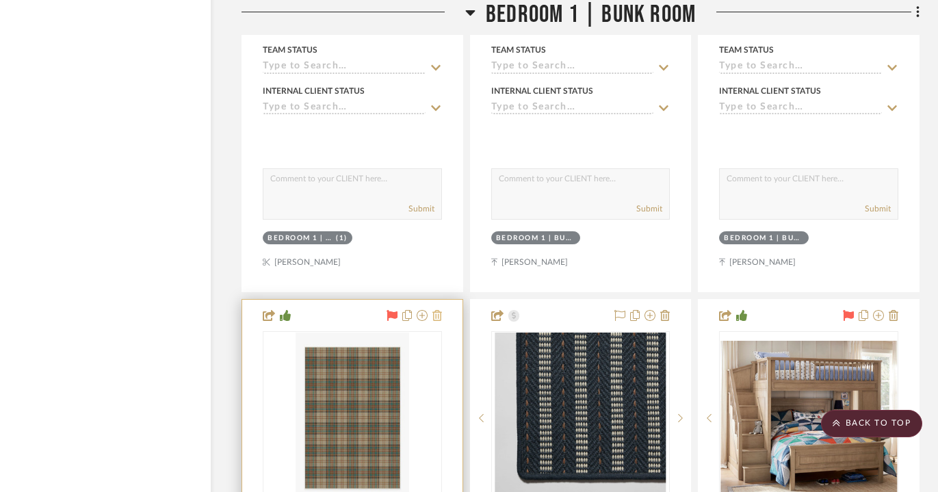
click at [441, 310] on icon at bounding box center [437, 315] width 10 height 11
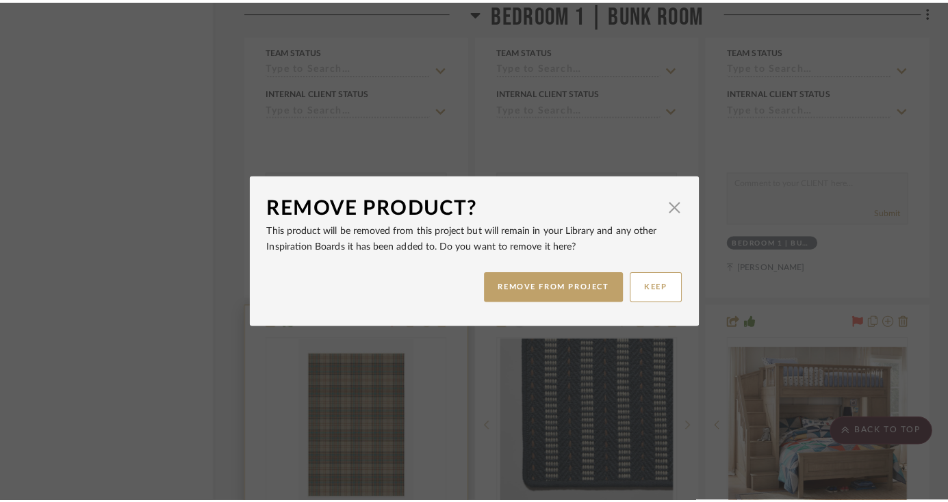
scroll to position [0, 0]
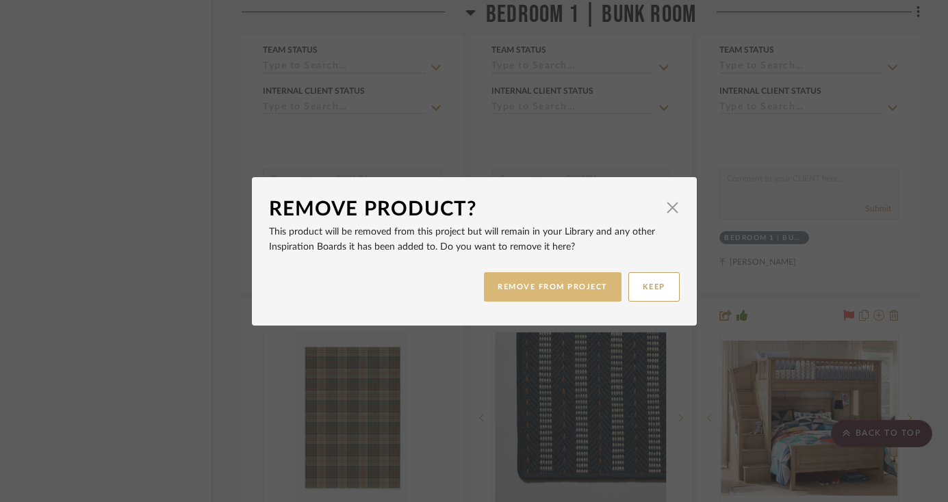
click at [553, 281] on button "REMOVE FROM PROJECT" at bounding box center [553, 286] width 138 height 29
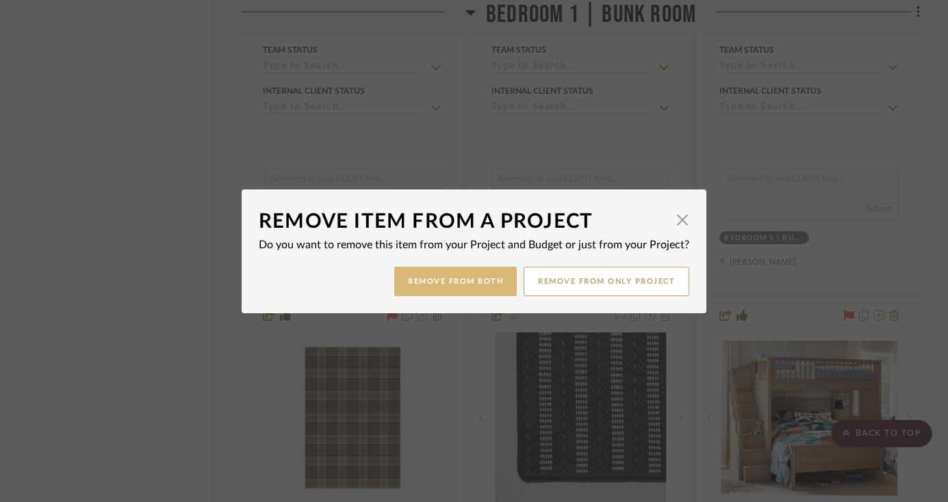
click at [476, 281] on button "Remove from Both" at bounding box center [455, 281] width 122 height 29
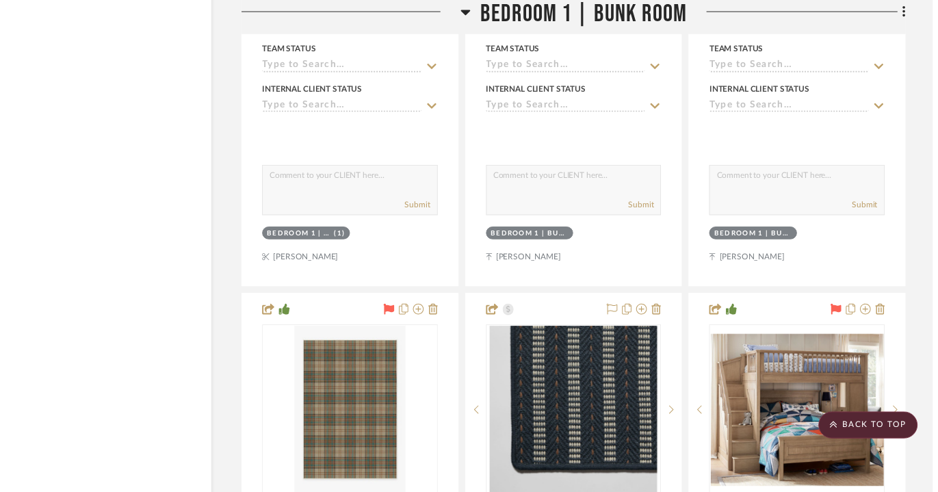
scroll to position [21673, 47]
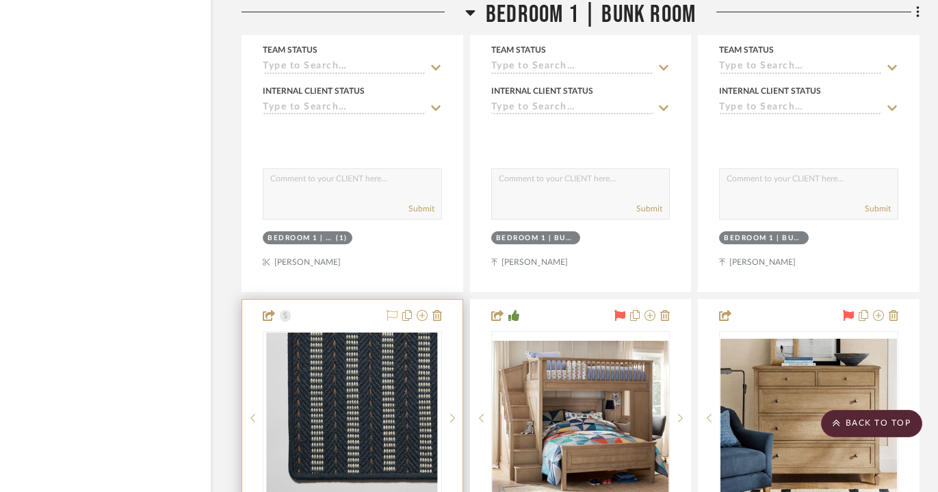
click at [389, 310] on icon at bounding box center [392, 315] width 11 height 11
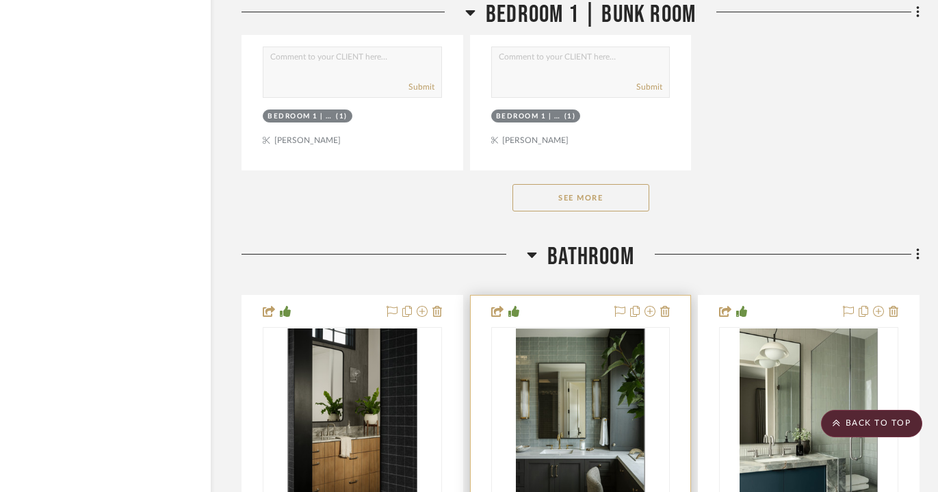
scroll to position [22923, 47]
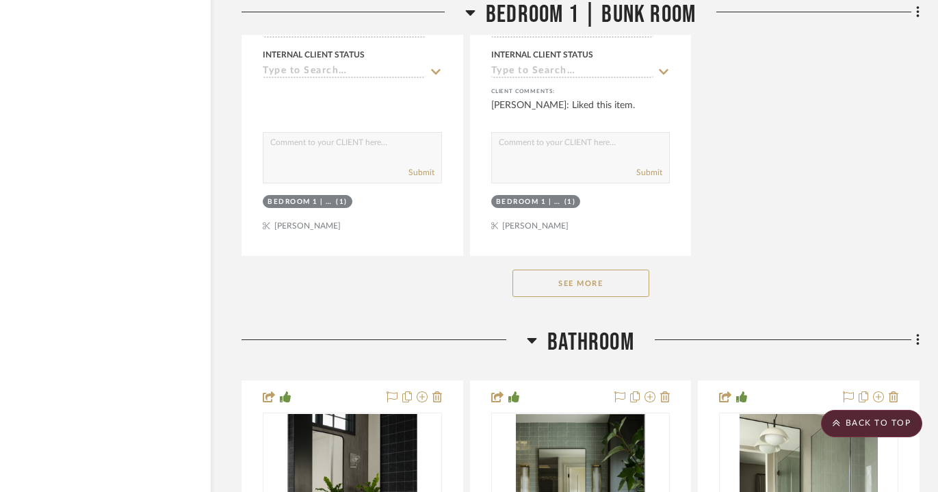
click at [587, 270] on button "See More" at bounding box center [580, 283] width 137 height 27
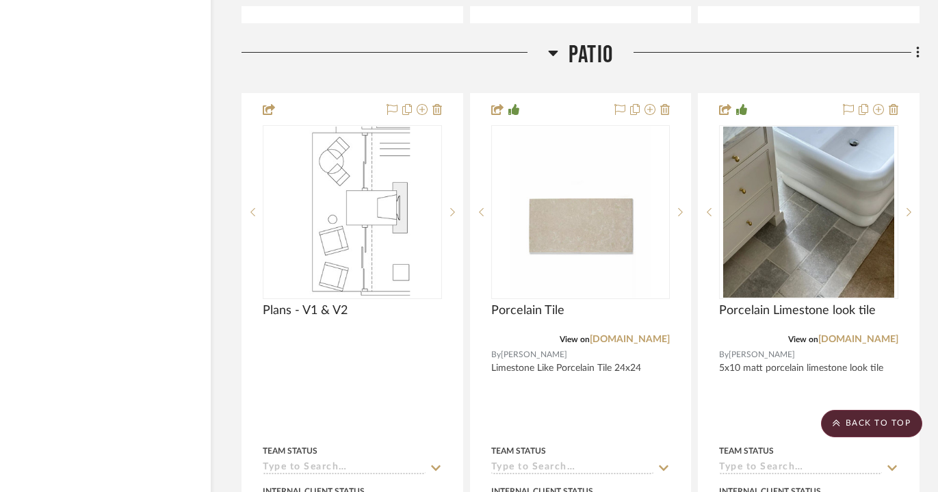
scroll to position [16052, 47]
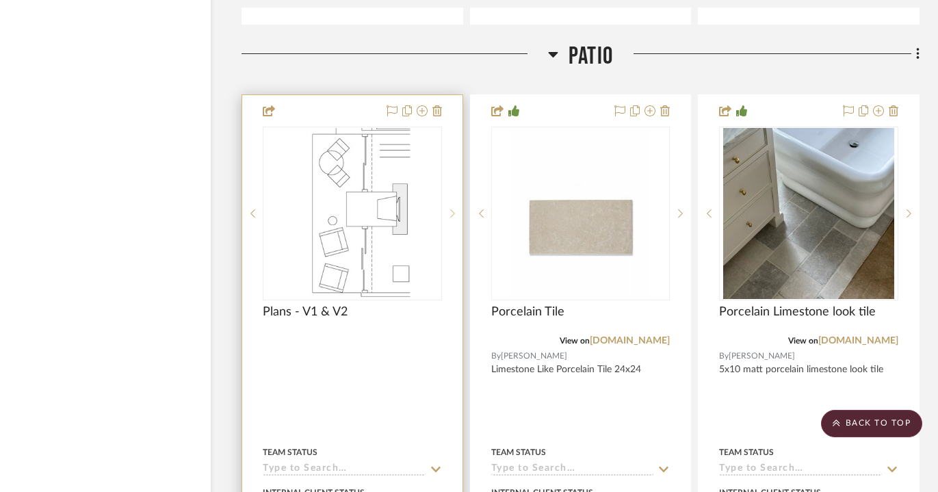
click at [452, 209] on icon at bounding box center [452, 214] width 5 height 10
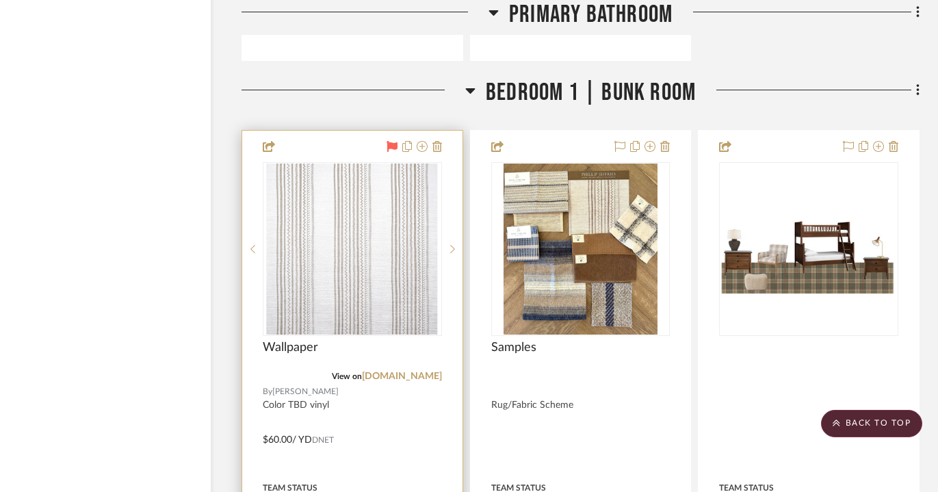
scroll to position [21204, 47]
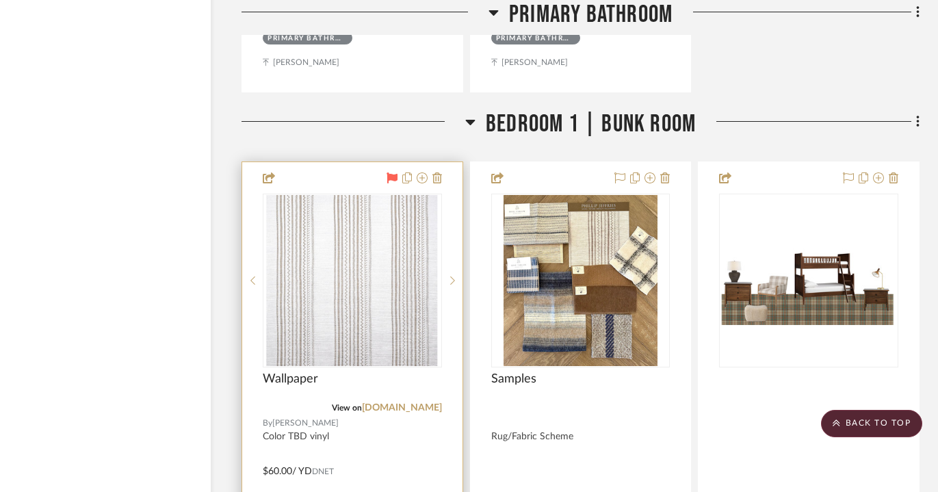
click at [393, 172] on icon at bounding box center [392, 177] width 11 height 11
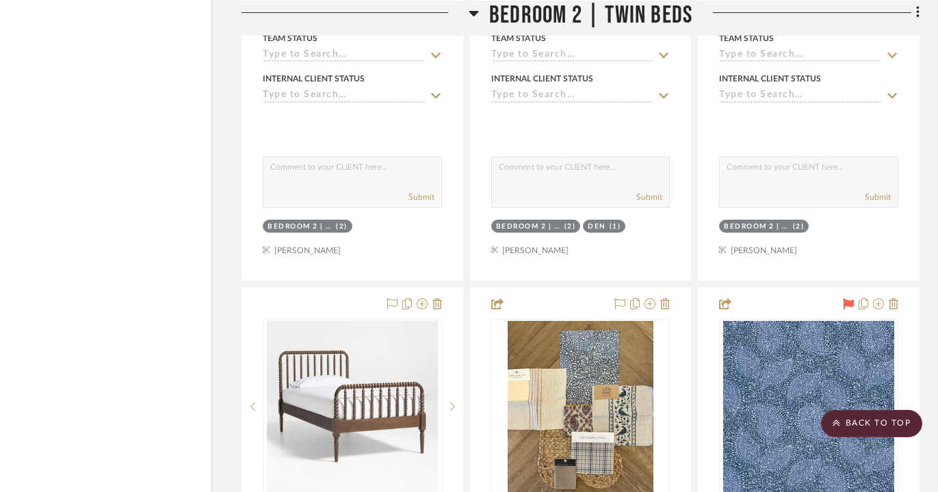
scroll to position [25644, 47]
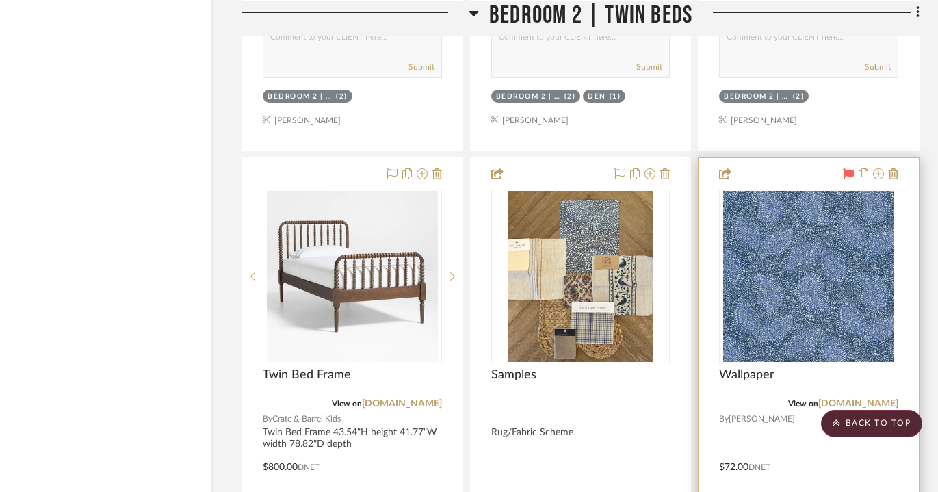
click at [848, 168] on icon at bounding box center [848, 173] width 11 height 11
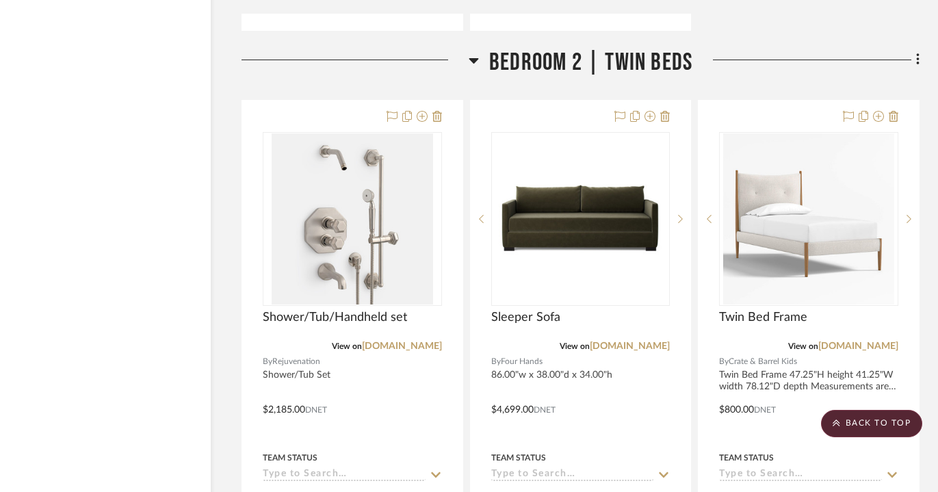
scroll to position [25093, 47]
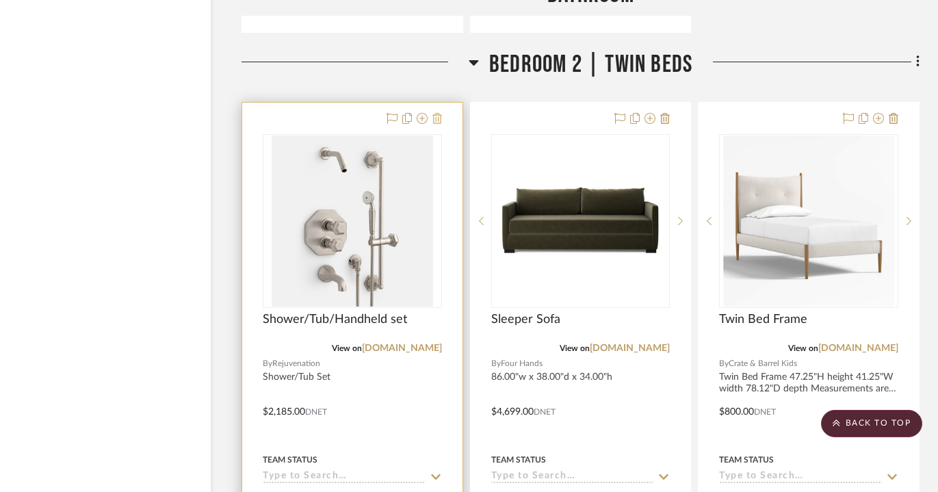
click at [437, 113] on icon at bounding box center [437, 118] width 10 height 11
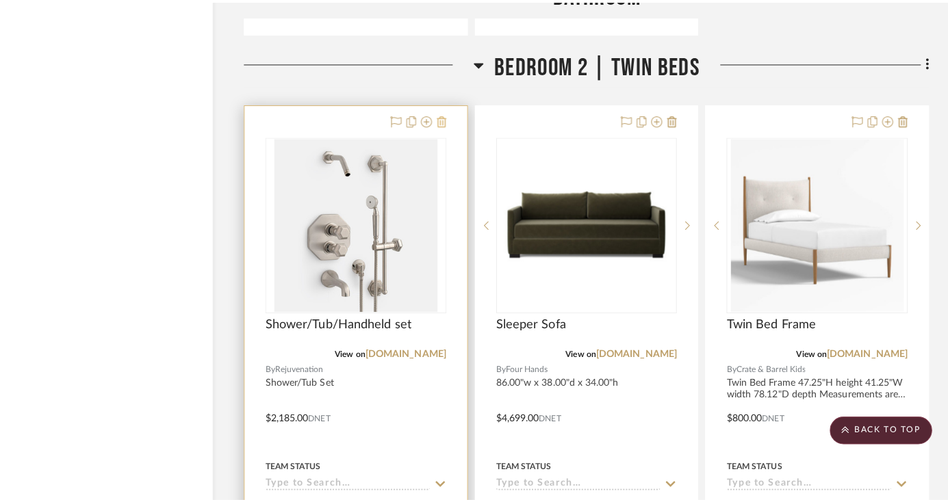
scroll to position [0, 0]
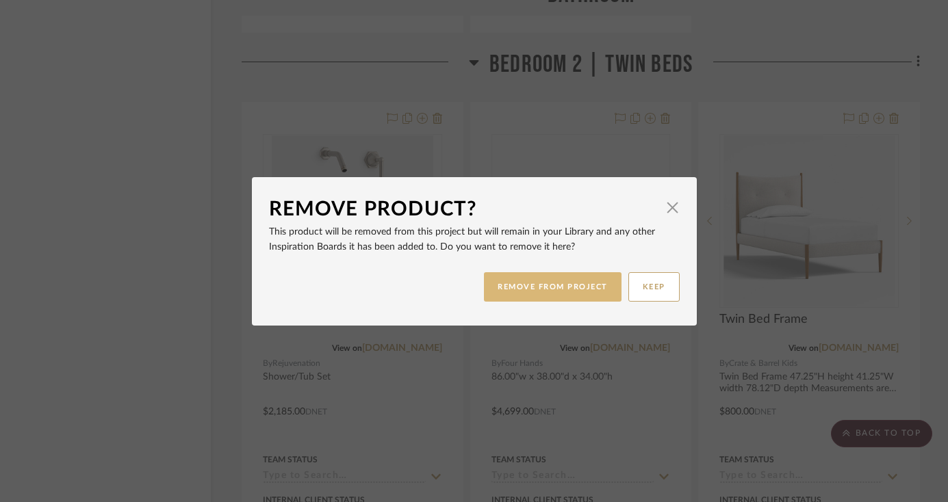
click at [530, 283] on button "REMOVE FROM PROJECT" at bounding box center [553, 286] width 138 height 29
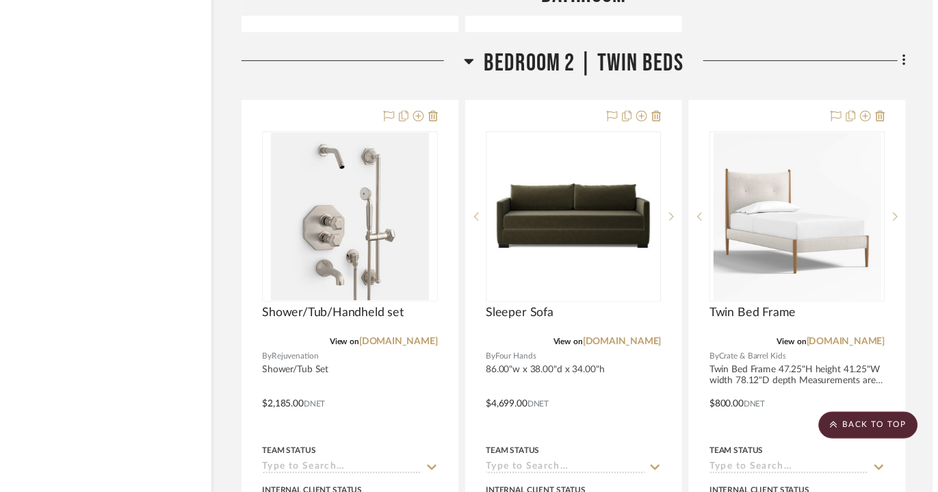
scroll to position [25093, 47]
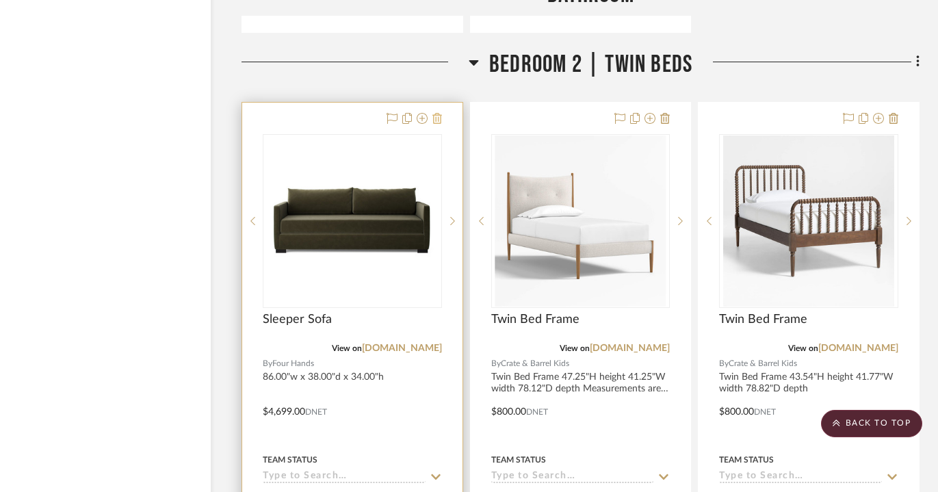
click at [438, 113] on icon at bounding box center [437, 118] width 10 height 11
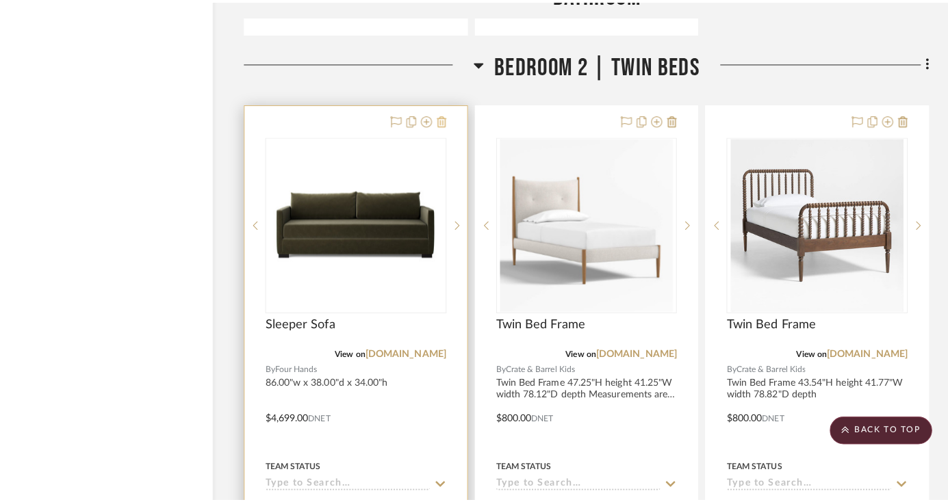
scroll to position [0, 0]
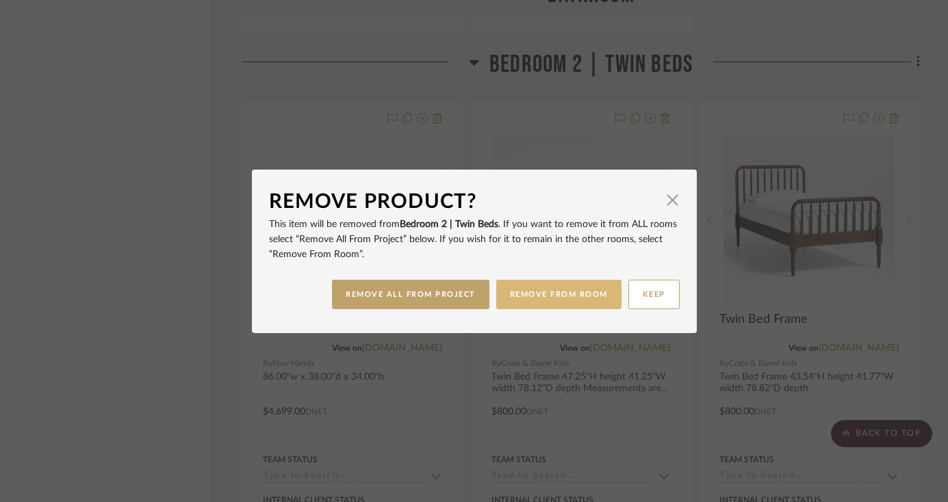
click at [539, 297] on button "REMOVE FROM ROOM" at bounding box center [558, 294] width 125 height 29
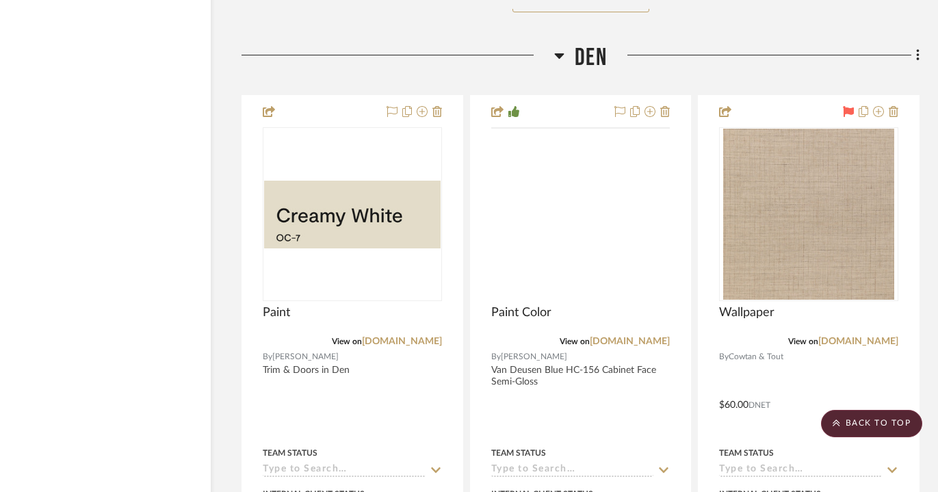
scroll to position [13427, 47]
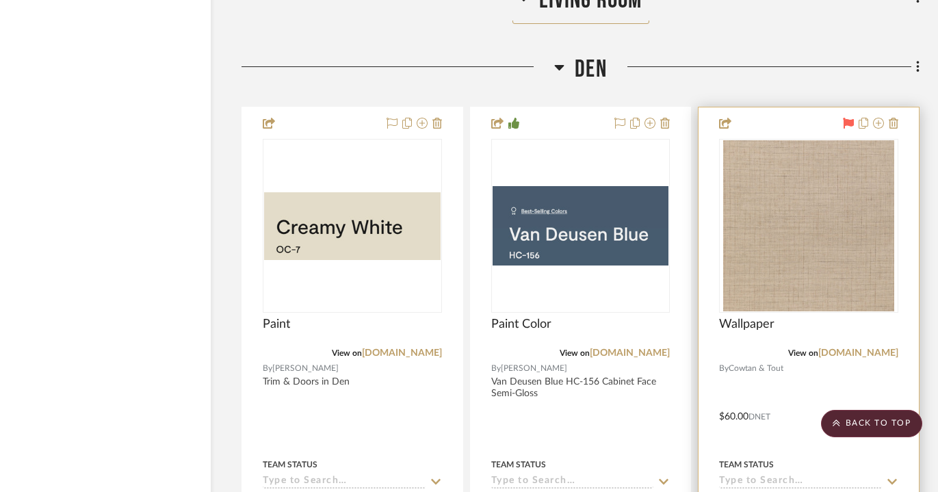
click at [846, 118] on icon at bounding box center [848, 123] width 11 height 11
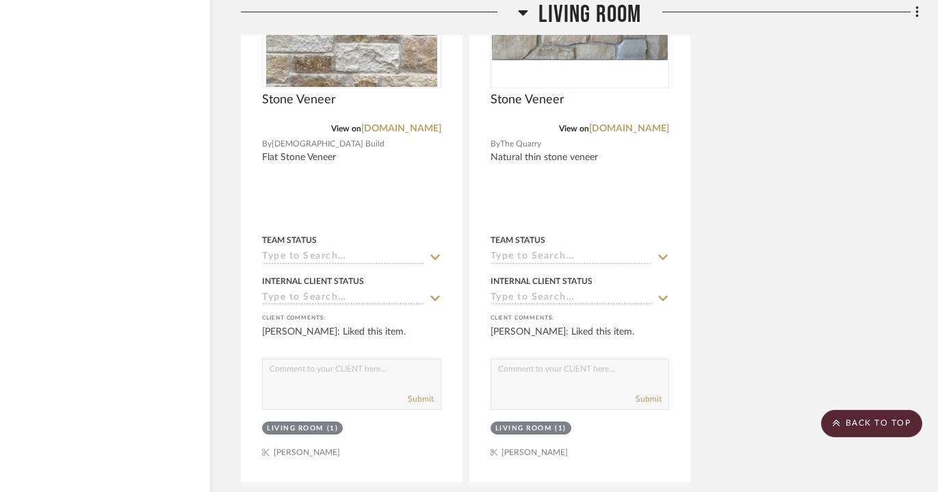
scroll to position [13125, 47]
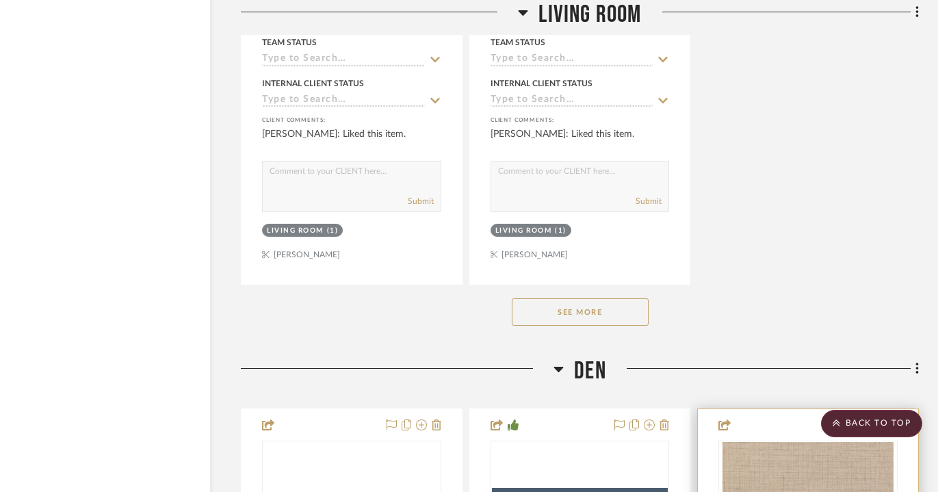
click at [601, 298] on button "See More" at bounding box center [580, 311] width 137 height 27
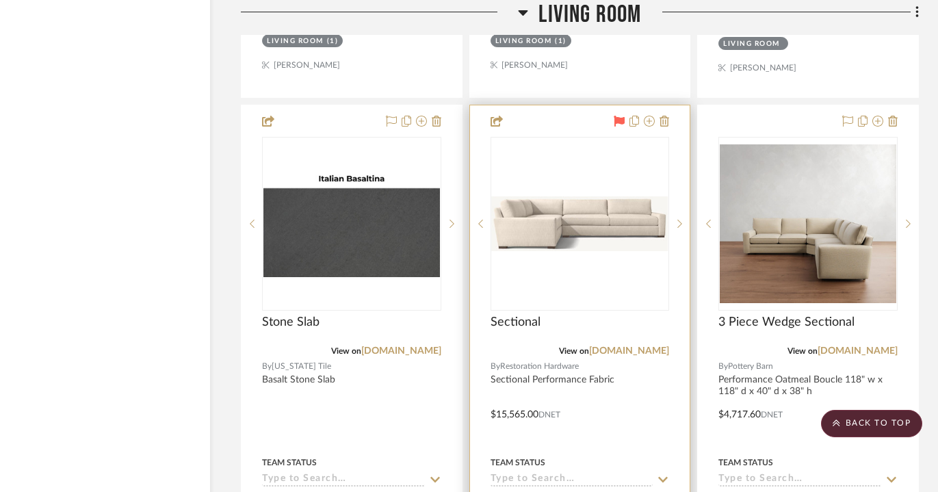
click at [592, 172] on div "0" at bounding box center [580, 224] width 178 height 172
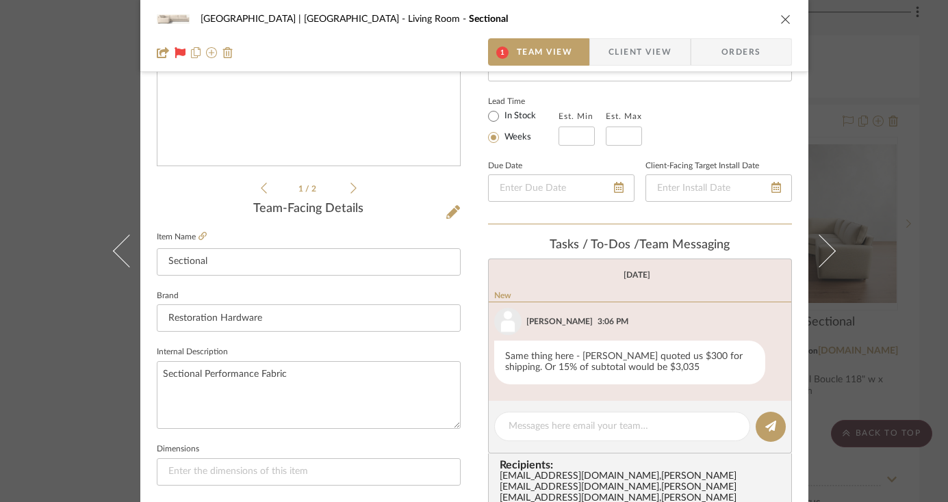
scroll to position [259, 0]
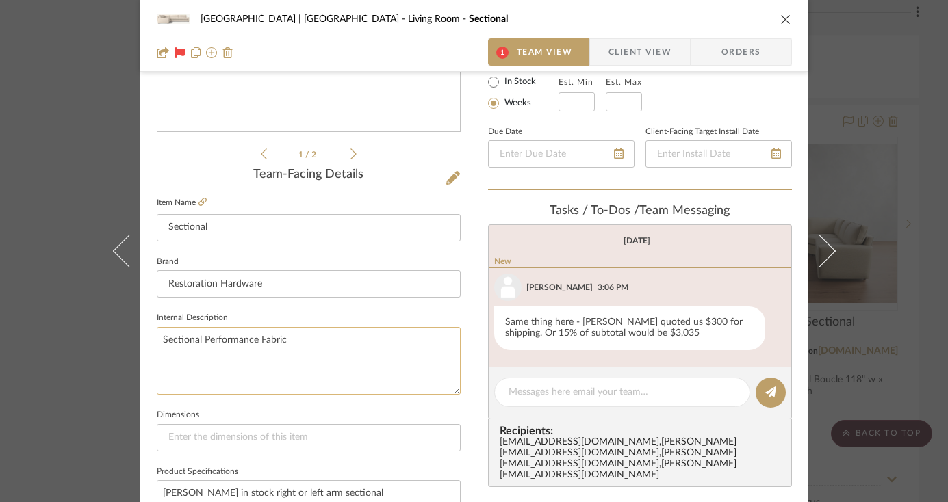
click at [341, 340] on textarea "Sectional Performance Fabric" at bounding box center [309, 361] width 304 height 68
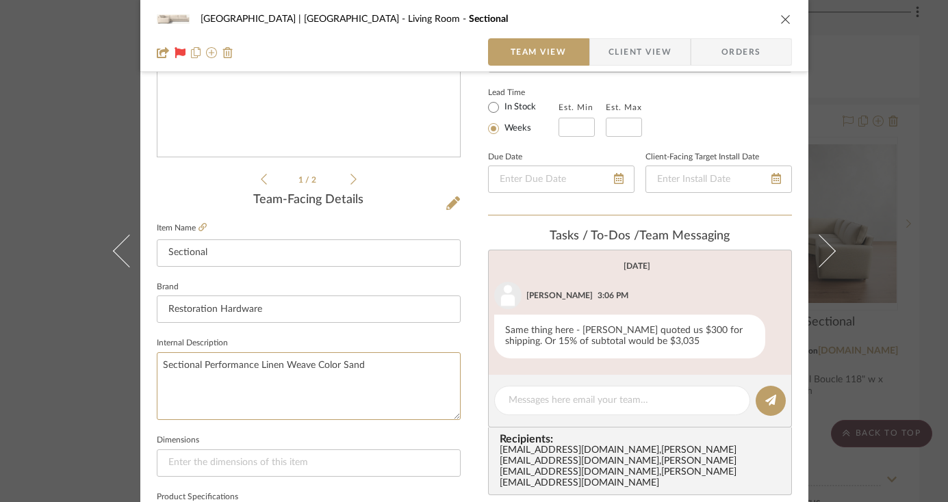
scroll to position [295, 0]
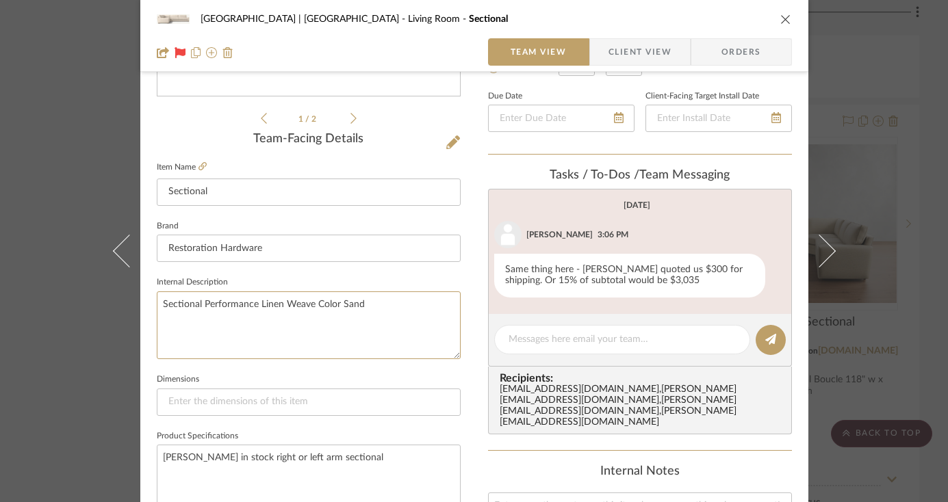
type textarea "Sectional Performance Linen Weave Color Sand"
click at [415, 377] on fieldset "Dimensions" at bounding box center [309, 393] width 304 height 46
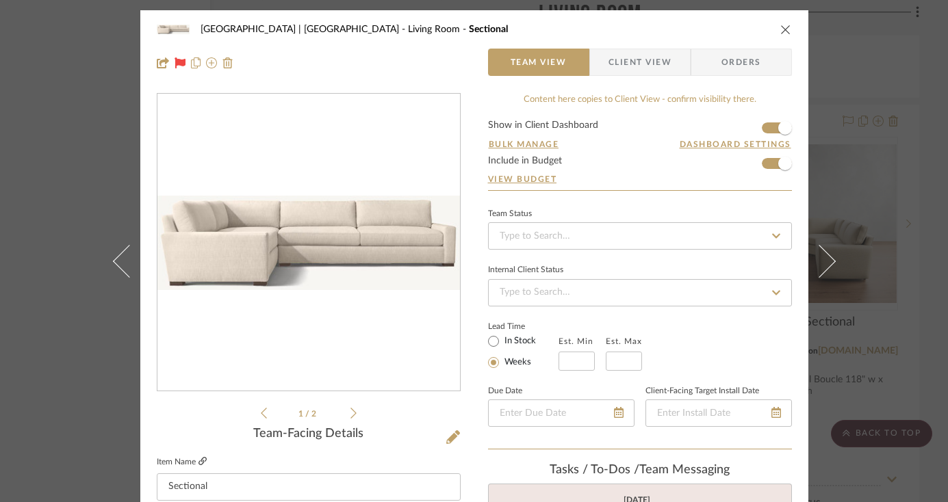
click at [198, 462] on icon at bounding box center [202, 461] width 8 height 8
click at [780, 28] on icon "close" at bounding box center [785, 29] width 11 height 11
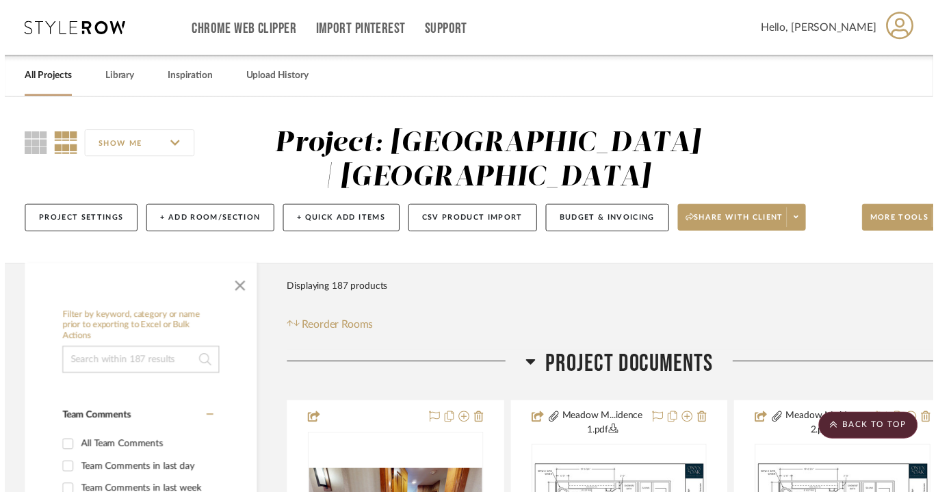
scroll to position [13315, 47]
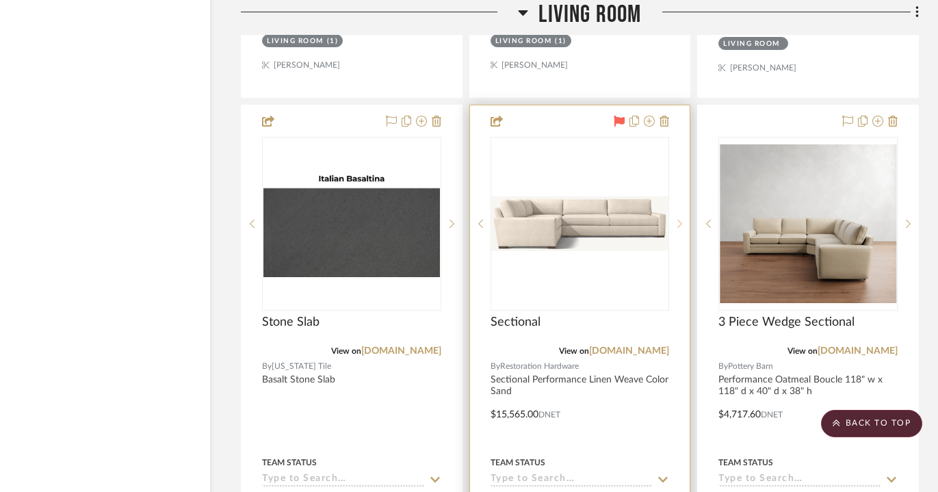
click at [681, 220] on icon at bounding box center [680, 224] width 5 height 8
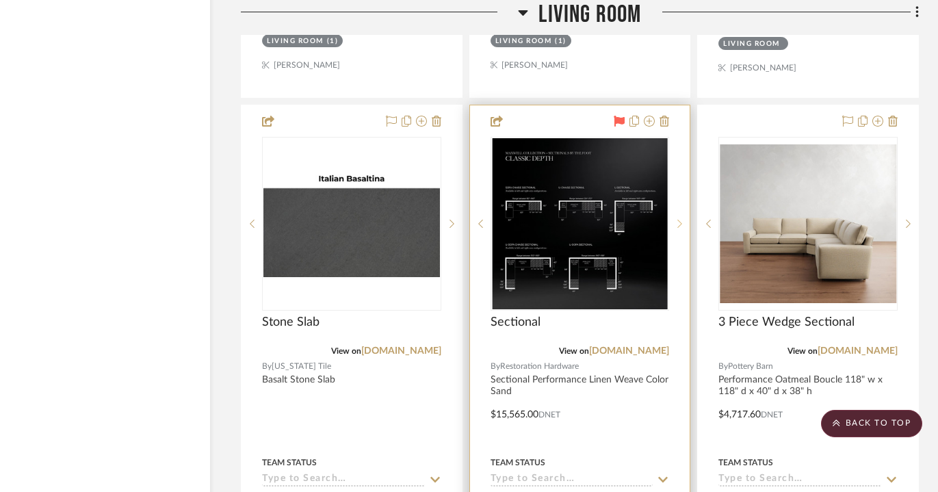
click at [681, 220] on icon at bounding box center [680, 224] width 5 height 8
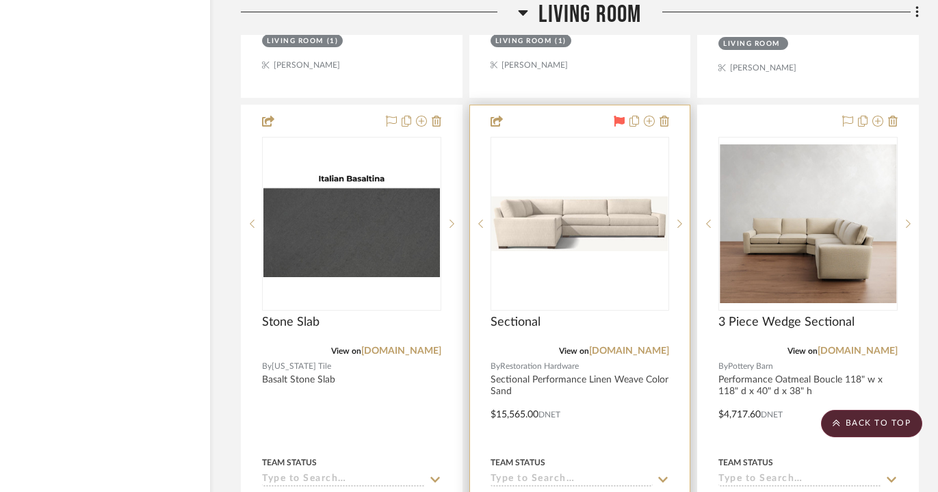
click at [595, 198] on img "0" at bounding box center [580, 223] width 177 height 55
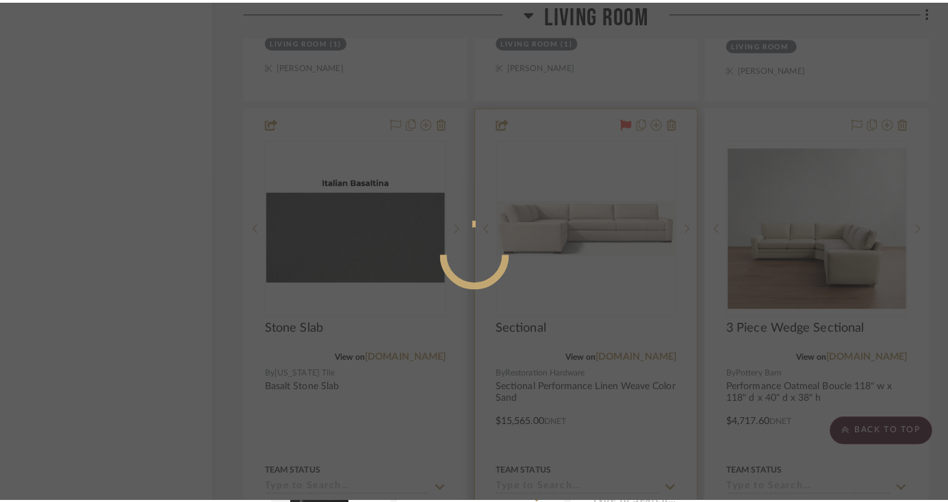
scroll to position [0, 0]
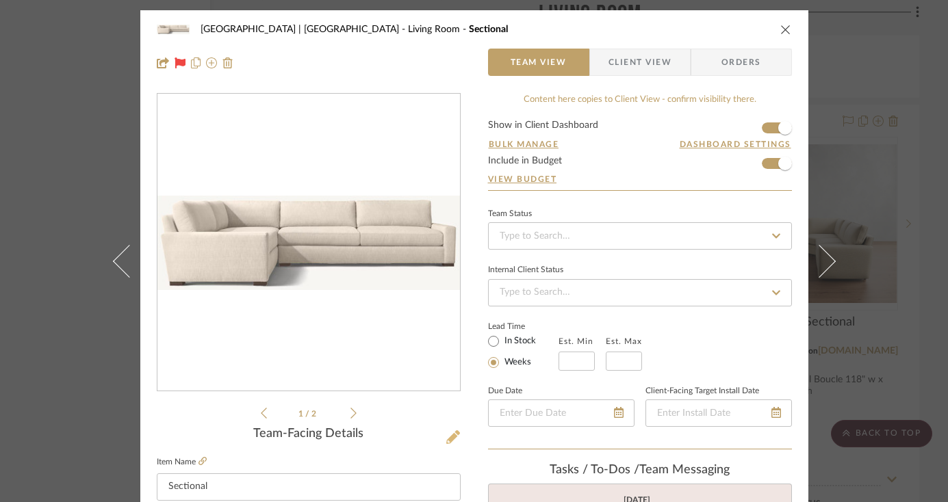
click at [449, 436] on icon at bounding box center [453, 437] width 14 height 14
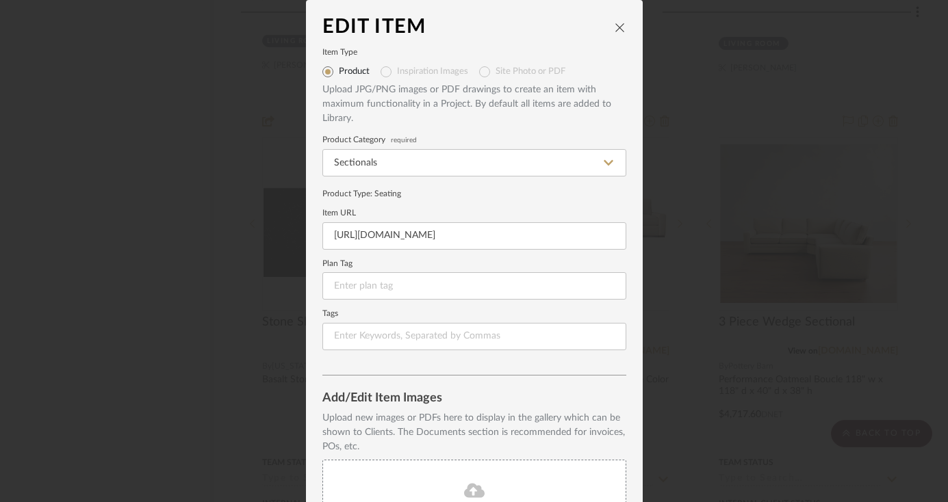
scroll to position [150, 0]
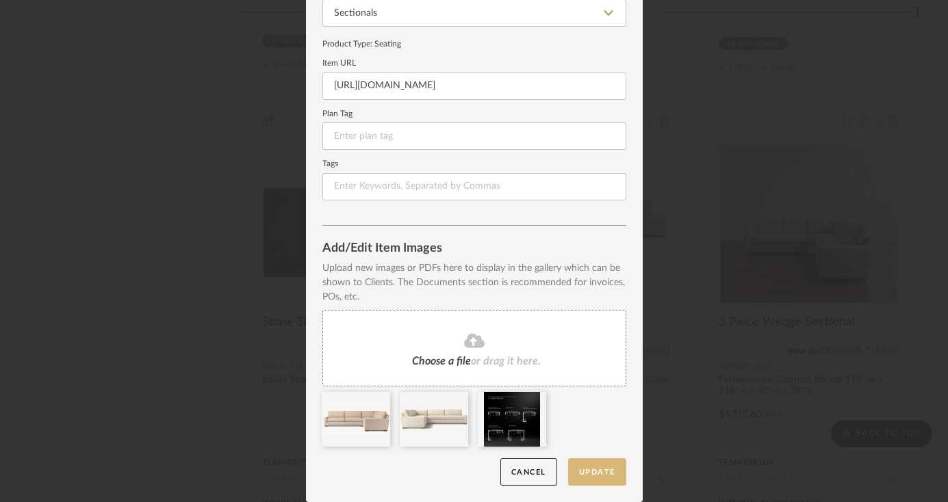
click at [588, 471] on button "Update" at bounding box center [597, 472] width 58 height 28
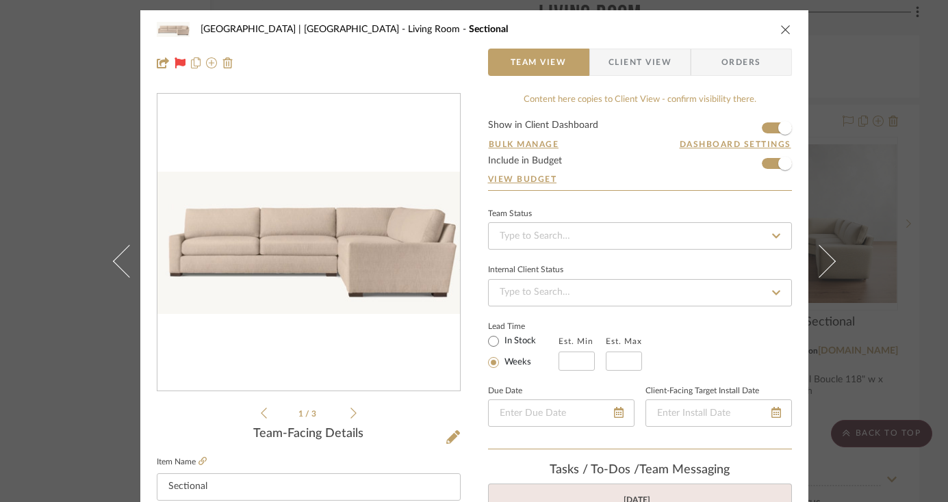
click at [781, 27] on icon "close" at bounding box center [785, 29] width 11 height 11
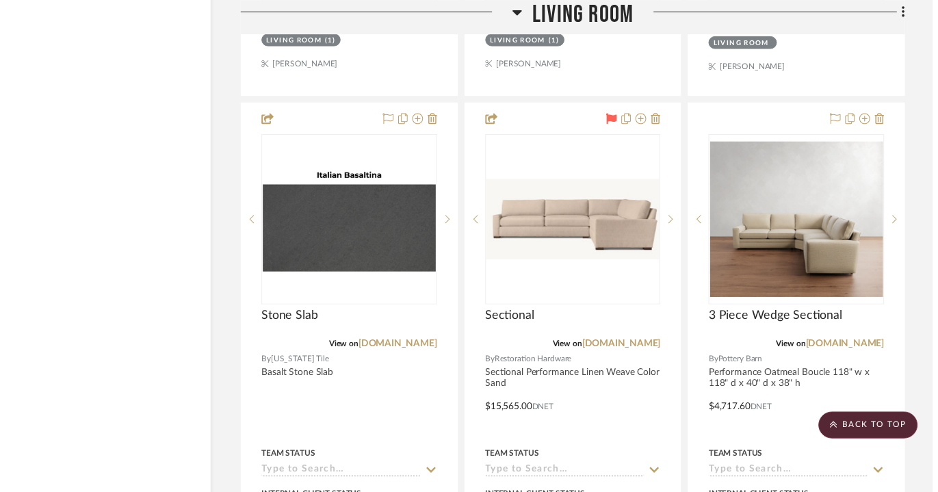
scroll to position [13315, 47]
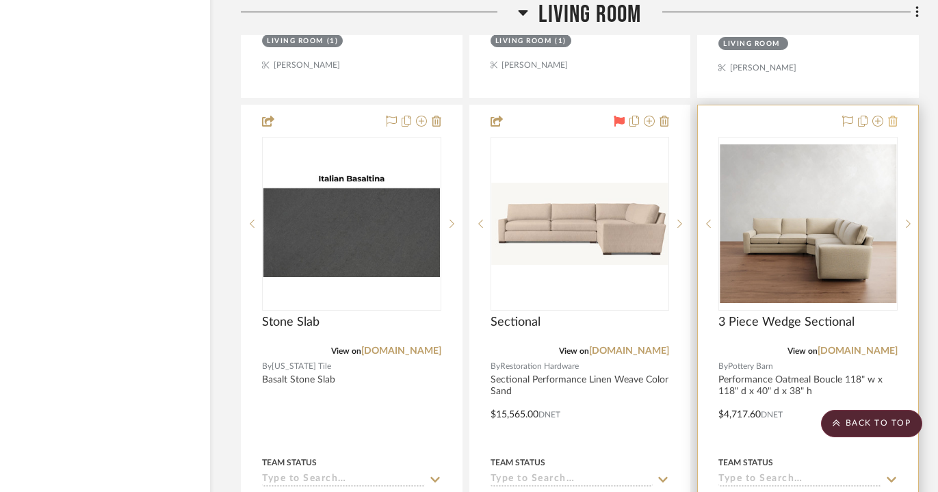
click at [894, 116] on icon at bounding box center [893, 121] width 10 height 11
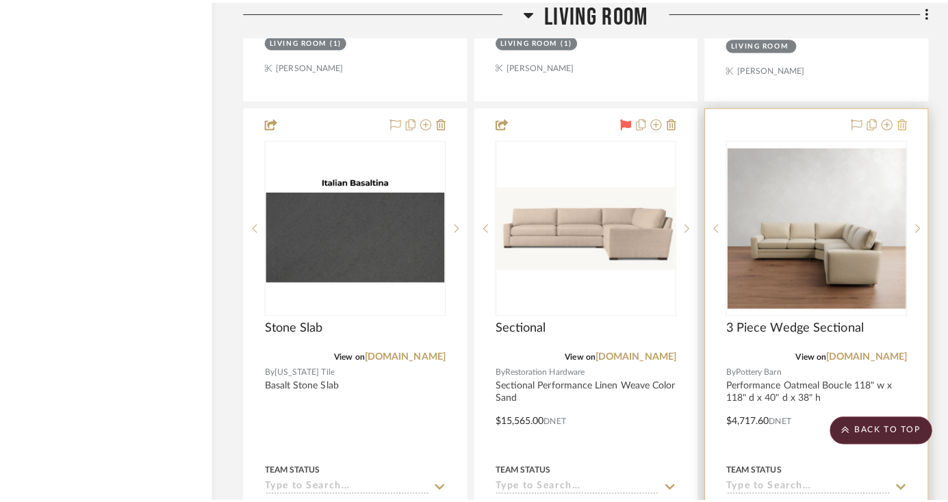
scroll to position [0, 0]
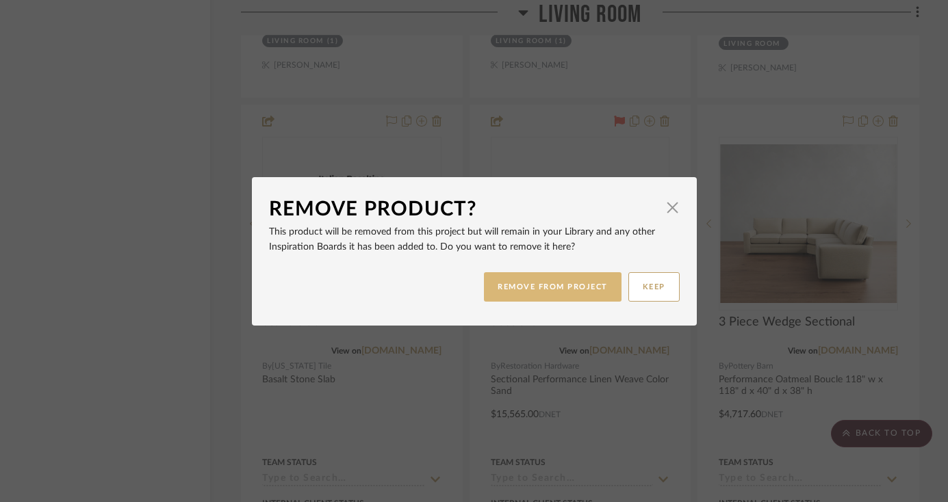
click at [523, 284] on button "REMOVE FROM PROJECT" at bounding box center [553, 286] width 138 height 29
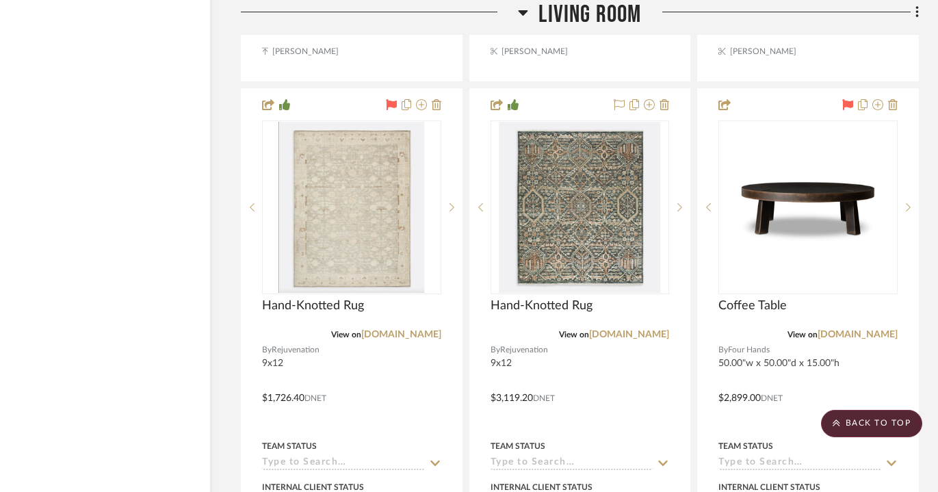
scroll to position [13962, 47]
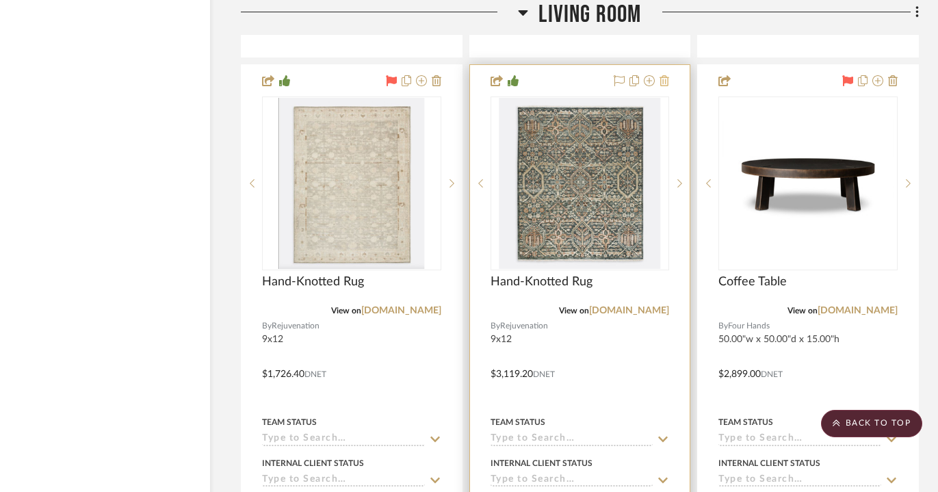
click at [666, 75] on icon at bounding box center [665, 80] width 10 height 11
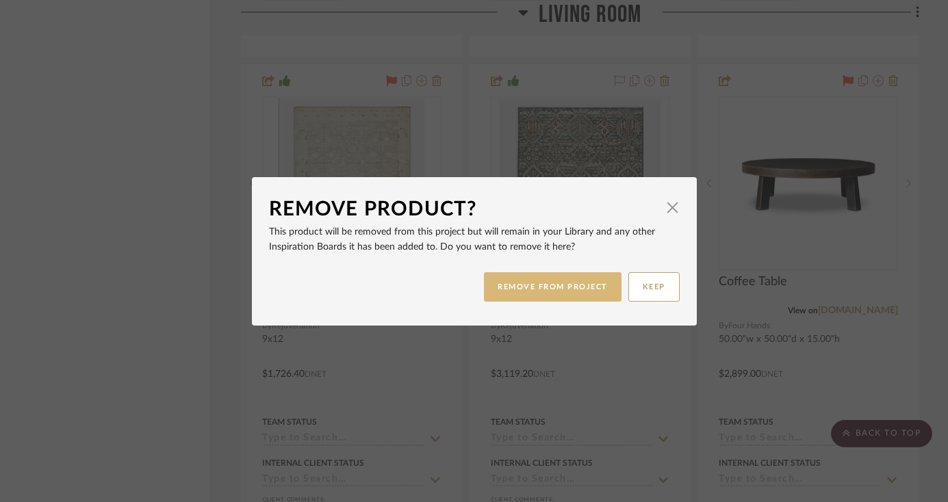
click at [567, 280] on button "REMOVE FROM PROJECT" at bounding box center [553, 286] width 138 height 29
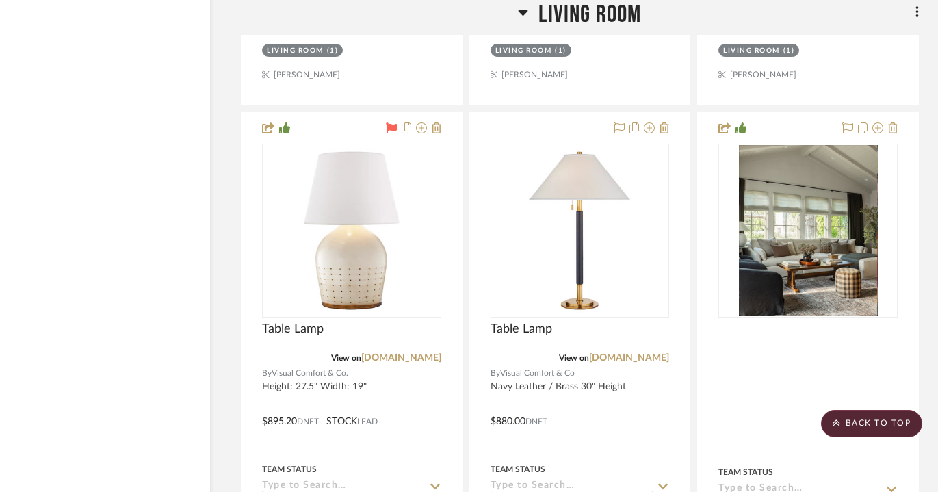
scroll to position [15162, 47]
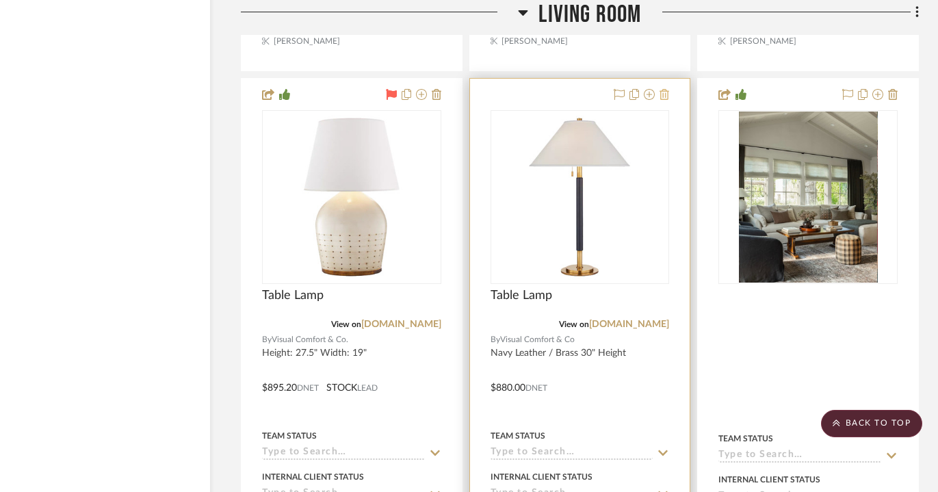
click at [666, 89] on icon at bounding box center [665, 94] width 10 height 11
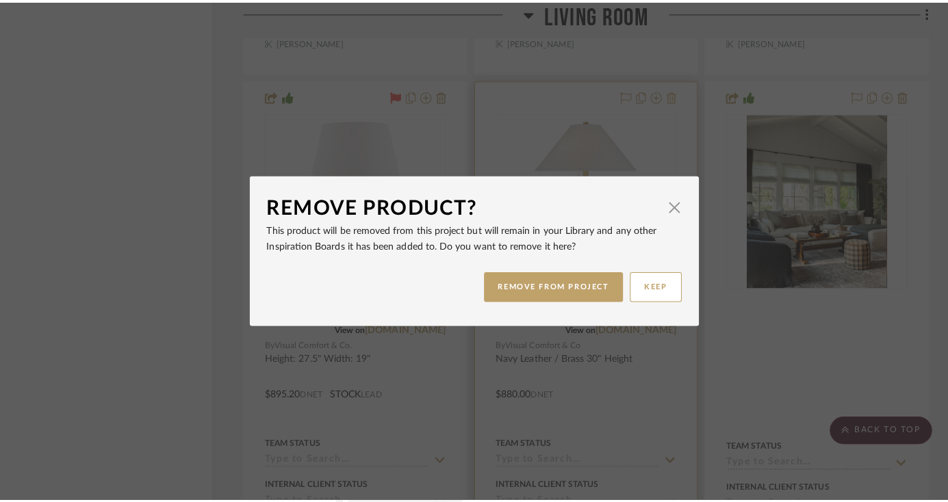
scroll to position [0, 0]
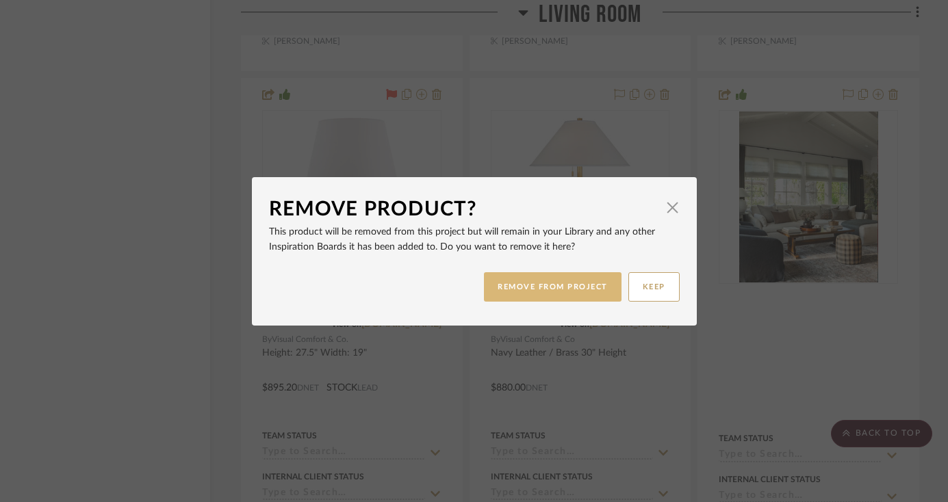
click at [512, 287] on button "REMOVE FROM PROJECT" at bounding box center [553, 286] width 138 height 29
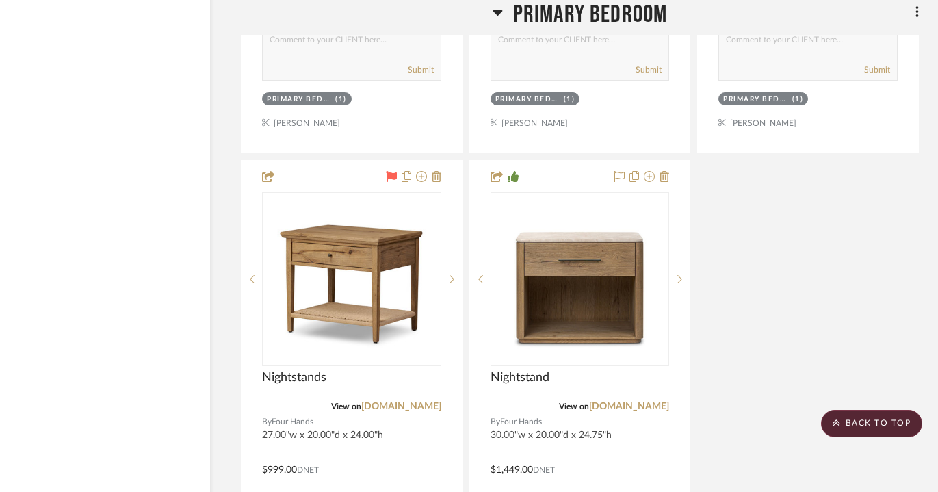
scroll to position [24072, 47]
